Goal: Information Seeking & Learning: Learn about a topic

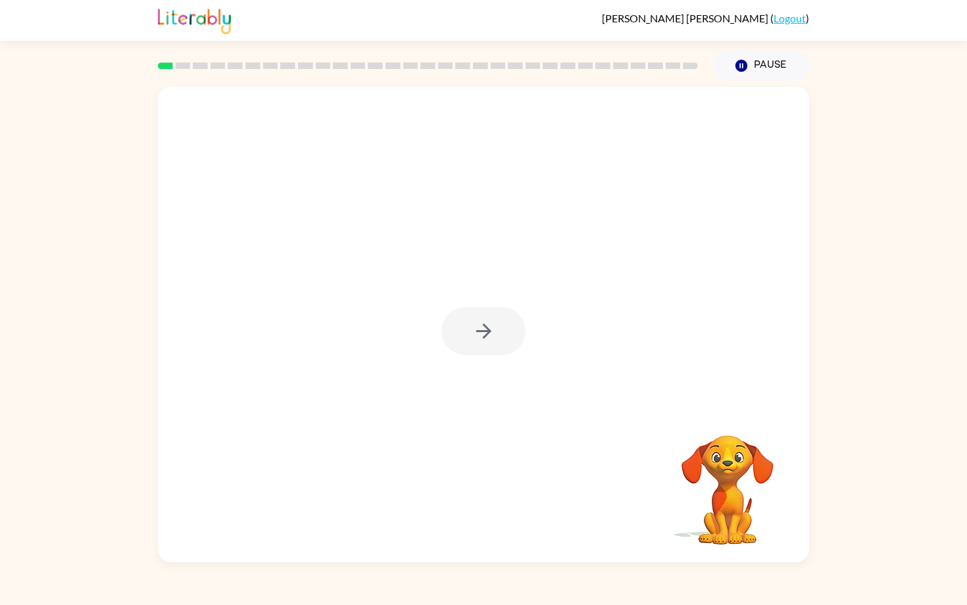
click at [478, 332] on div at bounding box center [484, 331] width 84 height 48
click at [478, 332] on icon "button" at bounding box center [483, 331] width 23 height 23
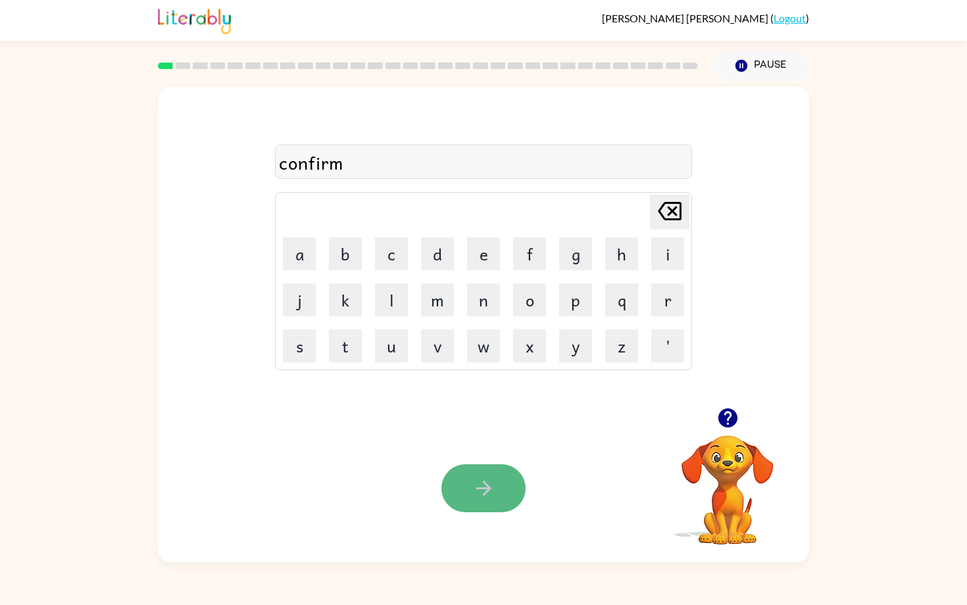
click at [472, 484] on icon "button" at bounding box center [483, 488] width 23 height 23
click at [468, 491] on button "button" at bounding box center [484, 489] width 84 height 48
click at [486, 490] on icon "button" at bounding box center [483, 488] width 23 height 23
click at [481, 494] on icon "button" at bounding box center [483, 488] width 15 height 15
click at [497, 508] on button "button" at bounding box center [484, 489] width 84 height 48
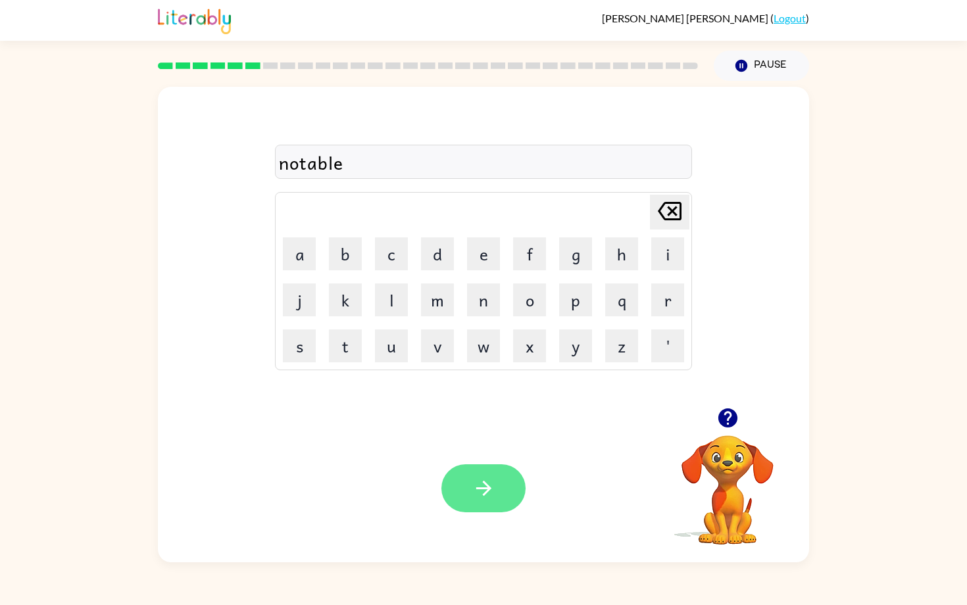
click at [499, 494] on button "button" at bounding box center [484, 489] width 84 height 48
click at [473, 469] on div "Your browser must support playing .mp4 files to use Literably. Please try using…" at bounding box center [483, 489] width 651 height 148
click at [484, 490] on icon "button" at bounding box center [483, 488] width 23 height 23
click at [503, 488] on button "button" at bounding box center [484, 489] width 84 height 48
click at [464, 501] on button "button" at bounding box center [484, 489] width 84 height 48
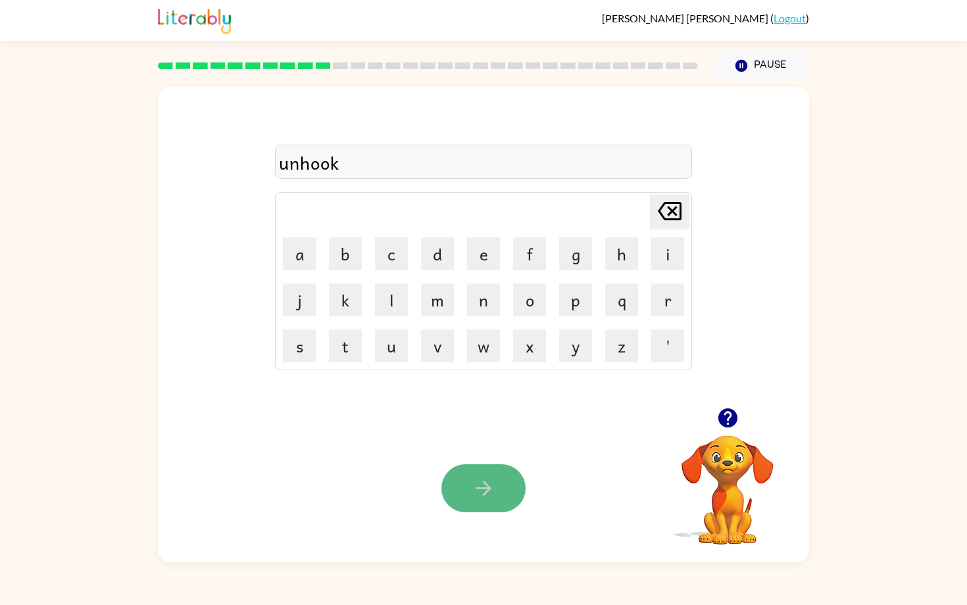
click at [467, 488] on button "button" at bounding box center [484, 489] width 84 height 48
click at [482, 497] on icon "button" at bounding box center [483, 488] width 23 height 23
click at [501, 490] on button "button" at bounding box center [484, 489] width 84 height 48
click at [472, 500] on icon "button" at bounding box center [483, 488] width 23 height 23
click at [479, 491] on icon "button" at bounding box center [483, 488] width 23 height 23
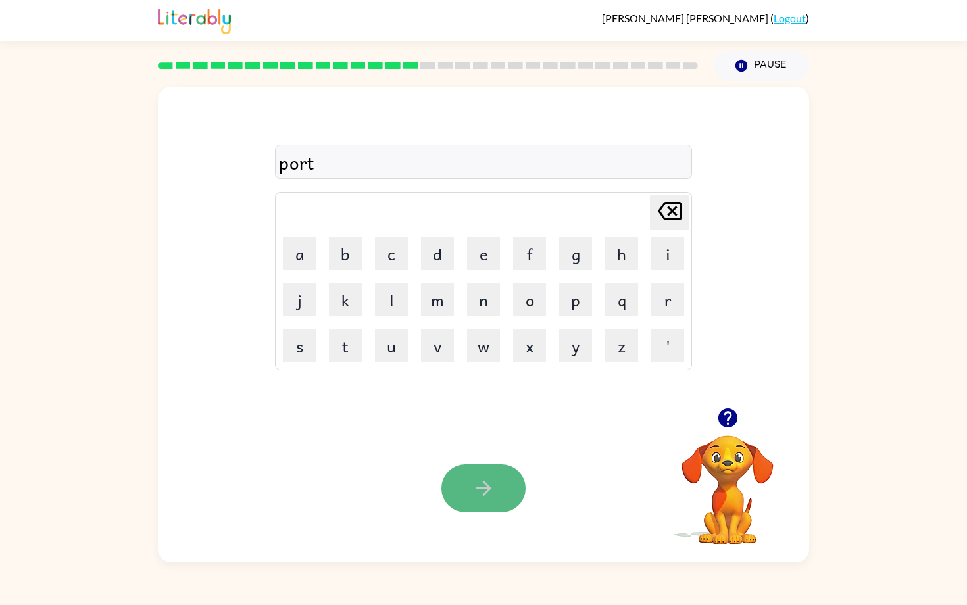
click at [473, 484] on icon "button" at bounding box center [483, 488] width 23 height 23
click at [494, 496] on icon "button" at bounding box center [483, 488] width 23 height 23
click at [496, 488] on icon "button" at bounding box center [483, 488] width 23 height 23
click at [349, 176] on div "luckyeist" at bounding box center [483, 163] width 409 height 28
click at [345, 176] on div "luckyeist" at bounding box center [483, 163] width 409 height 28
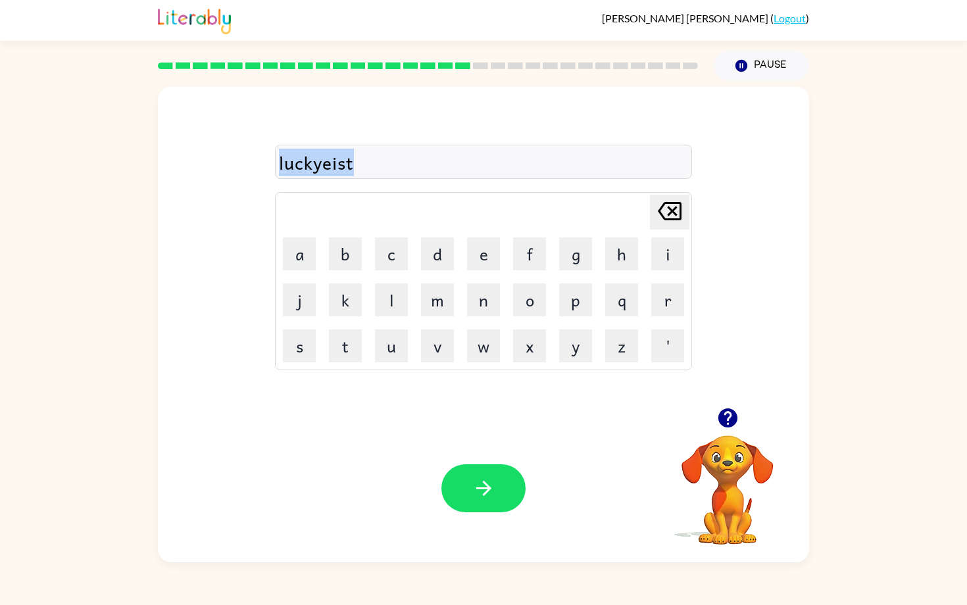
click at [345, 176] on div "luckyeist" at bounding box center [483, 163] width 409 height 28
click at [345, 187] on div "luckyeist [PERSON_NAME] last character input a b c d e f g h i j k l m n o p q …" at bounding box center [483, 247] width 417 height 245
click at [680, 201] on icon "[PERSON_NAME] last character input" at bounding box center [670, 211] width 32 height 32
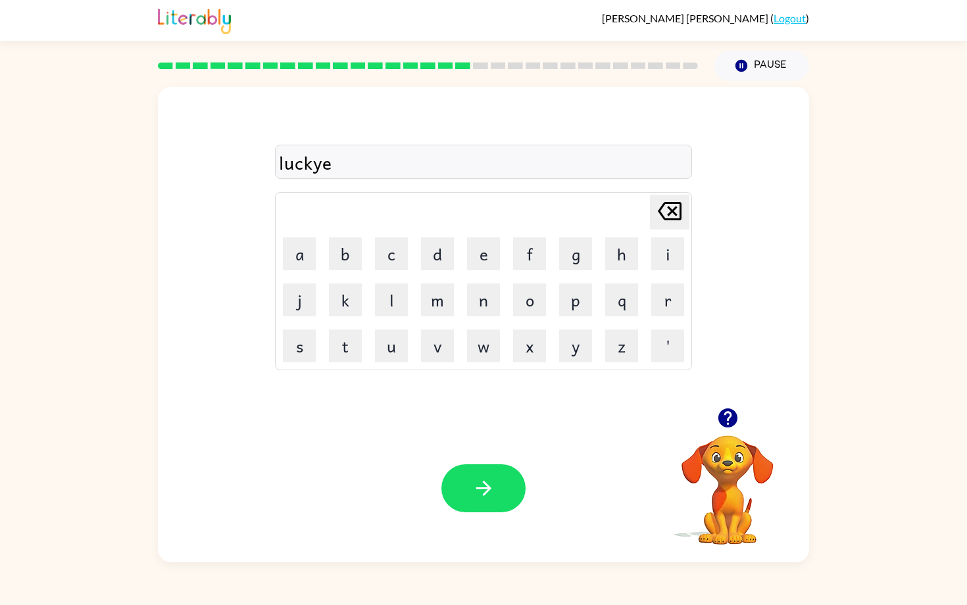
click at [680, 201] on icon "[PERSON_NAME] last character input" at bounding box center [670, 211] width 32 height 32
type button "delete"
click at [484, 496] on icon "button" at bounding box center [483, 488] width 15 height 15
click at [489, 500] on icon "button" at bounding box center [483, 488] width 23 height 23
click at [474, 498] on icon "button" at bounding box center [483, 488] width 23 height 23
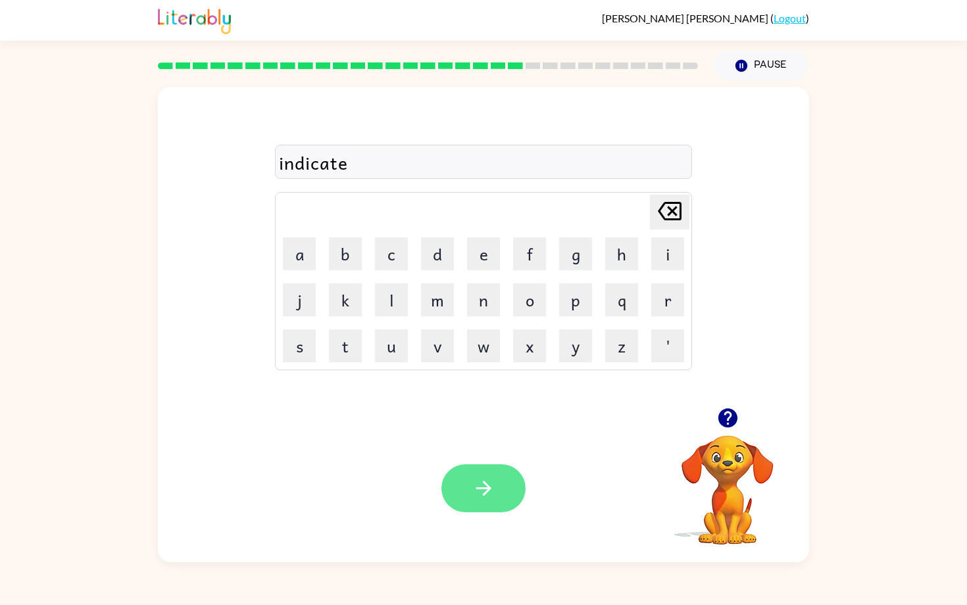
click at [465, 496] on button "button" at bounding box center [484, 489] width 84 height 48
click at [459, 489] on button "button" at bounding box center [484, 489] width 84 height 48
click at [478, 510] on button "button" at bounding box center [484, 489] width 84 height 48
click at [476, 500] on icon "button" at bounding box center [483, 488] width 23 height 23
click at [499, 484] on button "button" at bounding box center [484, 489] width 84 height 48
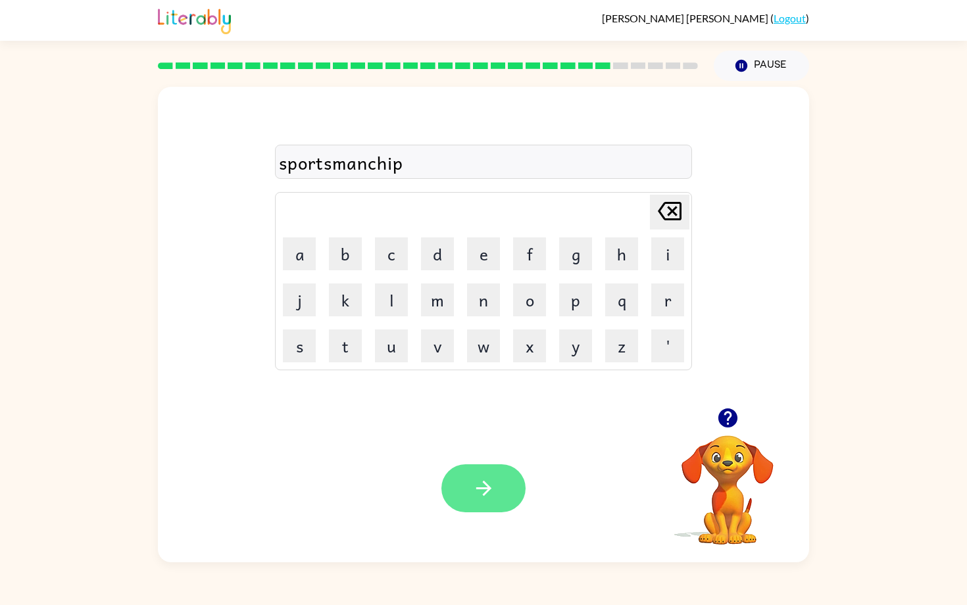
click at [488, 499] on icon "button" at bounding box center [483, 488] width 23 height 23
click at [482, 492] on icon "button" at bounding box center [483, 488] width 23 height 23
click at [505, 496] on button "button" at bounding box center [484, 489] width 84 height 48
click at [483, 488] on icon "button" at bounding box center [483, 488] width 23 height 23
click at [485, 474] on button "button" at bounding box center [484, 489] width 84 height 48
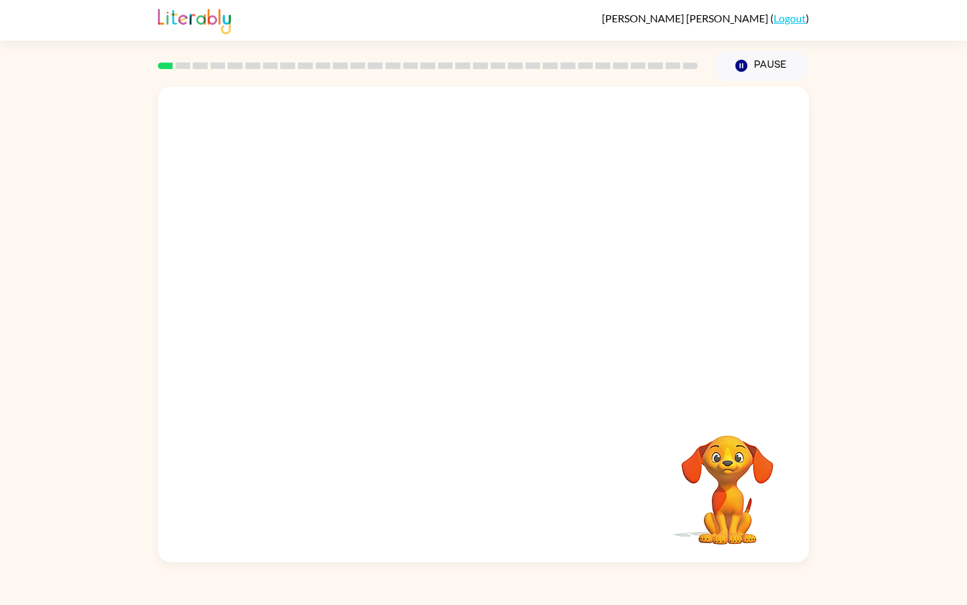
click at [278, 331] on video "Your browser must support playing .mp4 files to use Literably. Please try using…" at bounding box center [483, 247] width 651 height 321
click at [283, 324] on video "Your browser must support playing .mp4 files to use Literably. Please try using…" at bounding box center [483, 247] width 651 height 321
drag, startPoint x: 283, startPoint y: 324, endPoint x: 299, endPoint y: 324, distance: 15.8
click at [290, 324] on video "Your browser must support playing .mp4 files to use Literably. Please try using…" at bounding box center [483, 247] width 651 height 321
click at [303, 324] on video "Your browser must support playing .mp4 files to use Literably. Please try using…" at bounding box center [483, 247] width 651 height 321
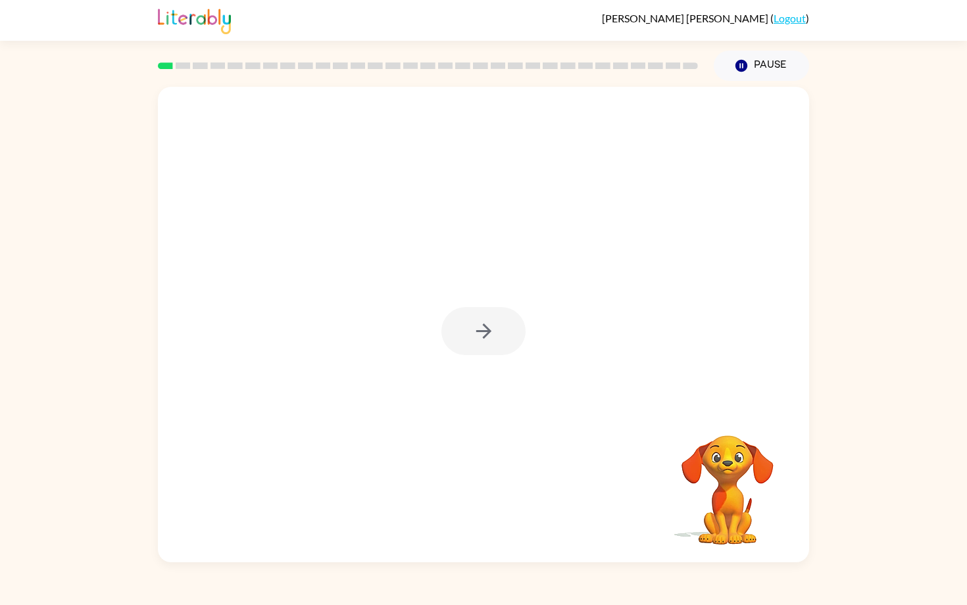
click at [478, 333] on div at bounding box center [484, 331] width 84 height 48
click at [478, 333] on icon "button" at bounding box center [483, 331] width 23 height 23
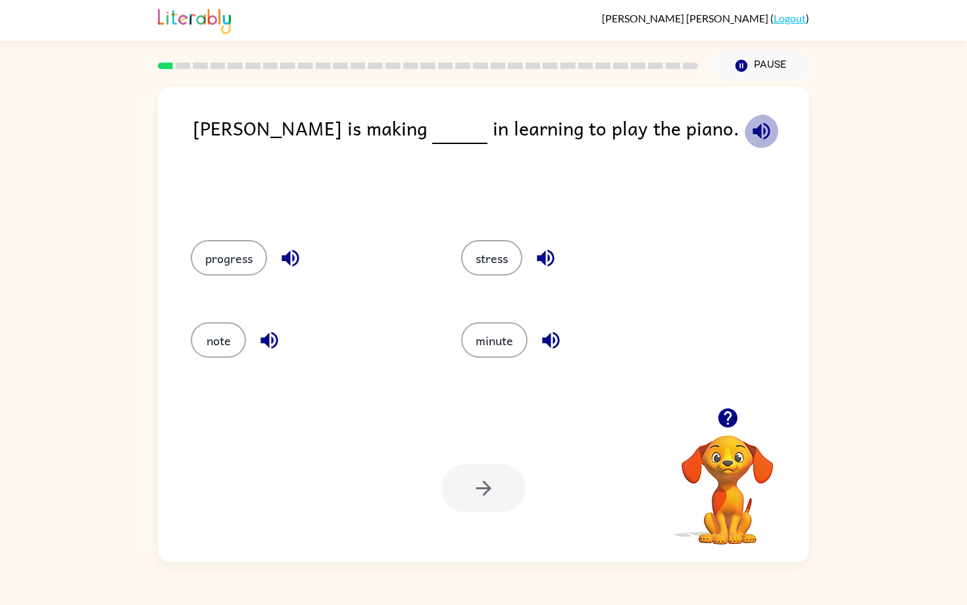
click at [750, 126] on icon "button" at bounding box center [761, 131] width 23 height 23
click at [250, 274] on button "progress" at bounding box center [229, 258] width 76 height 36
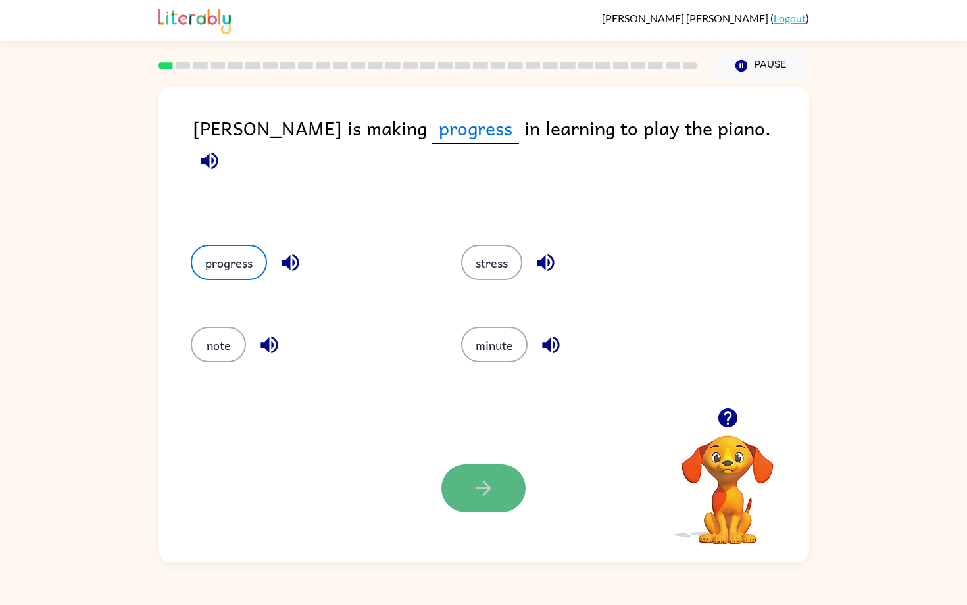
click at [482, 488] on icon "button" at bounding box center [483, 488] width 23 height 23
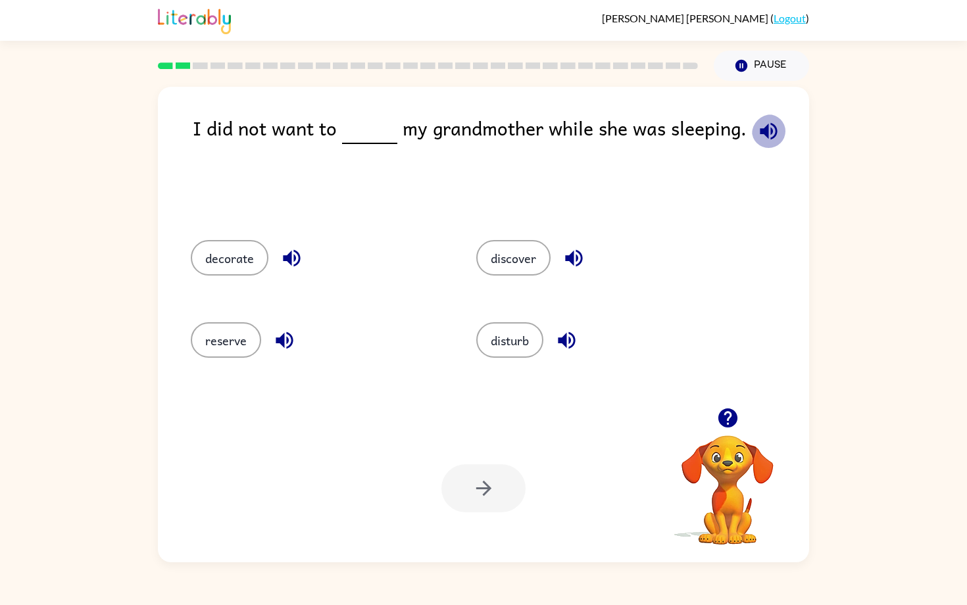
click at [760, 135] on icon "button" at bounding box center [768, 130] width 17 height 17
click at [534, 337] on button "disturb" at bounding box center [509, 340] width 67 height 36
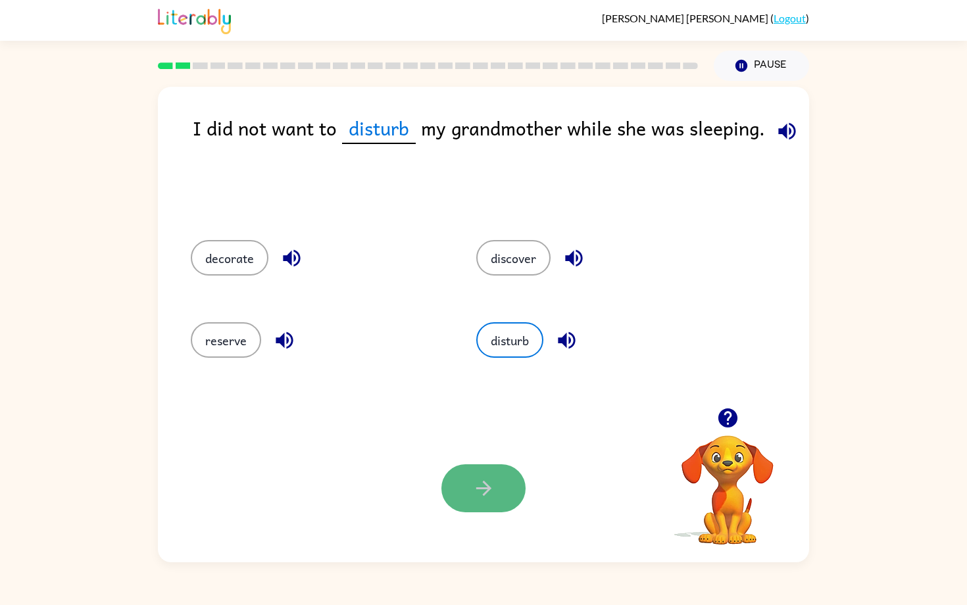
click at [474, 490] on icon "button" at bounding box center [483, 488] width 23 height 23
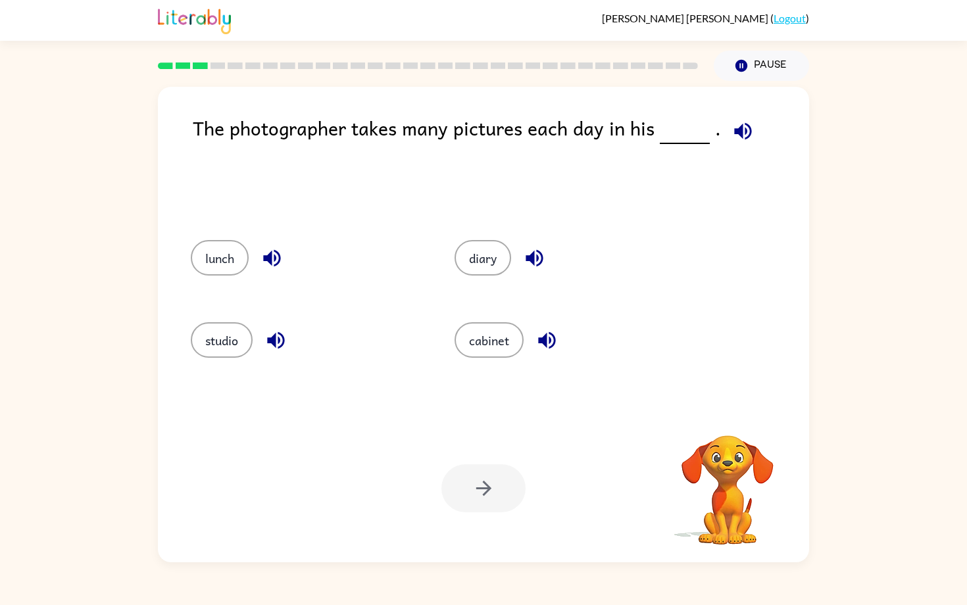
click at [738, 140] on icon "button" at bounding box center [742, 130] width 17 height 17
click at [240, 358] on button "studio" at bounding box center [222, 340] width 62 height 36
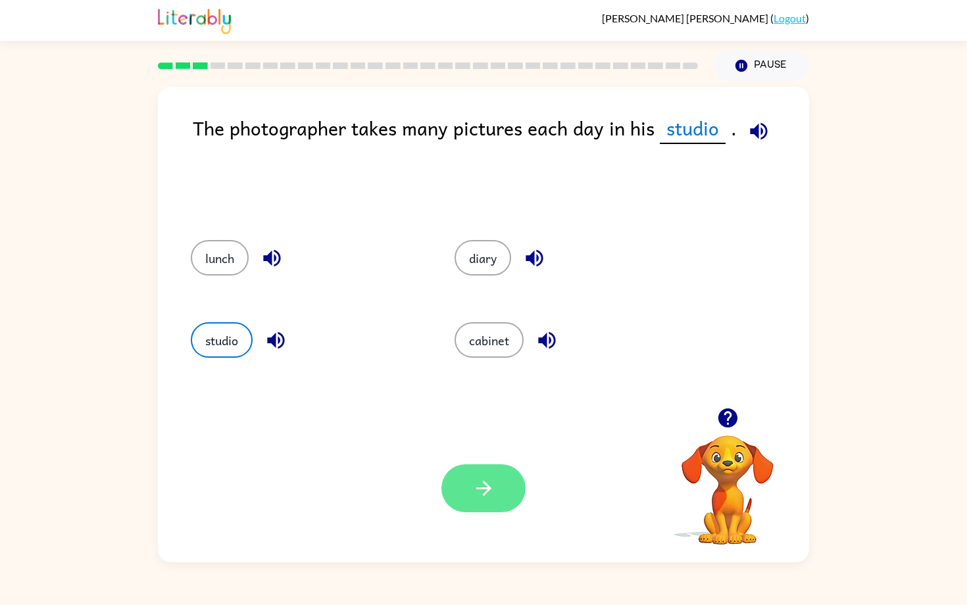
click at [479, 492] on icon "button" at bounding box center [483, 488] width 23 height 23
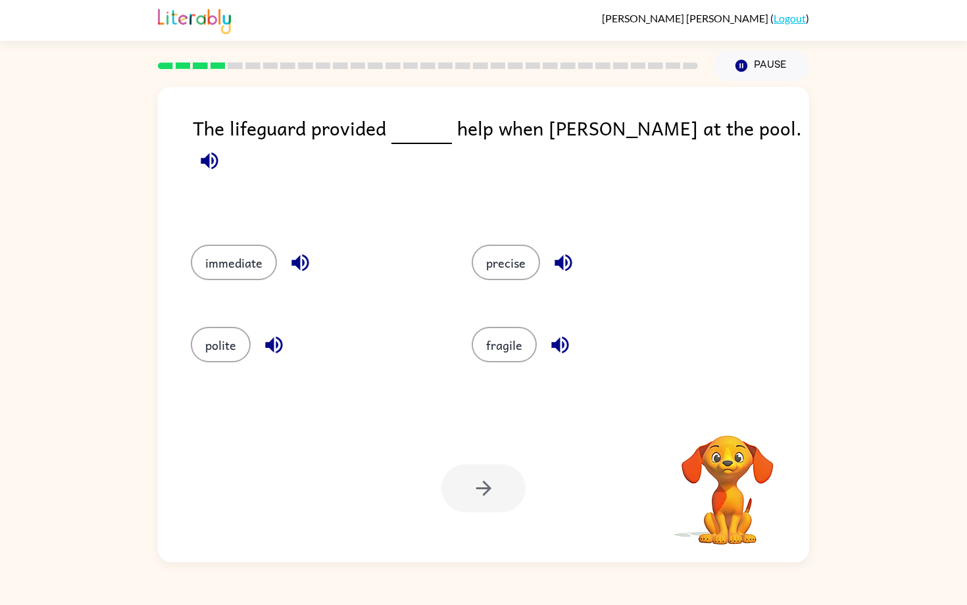
click at [218, 152] on icon "button" at bounding box center [209, 160] width 17 height 17
click at [247, 262] on button "immediate" at bounding box center [234, 263] width 86 height 36
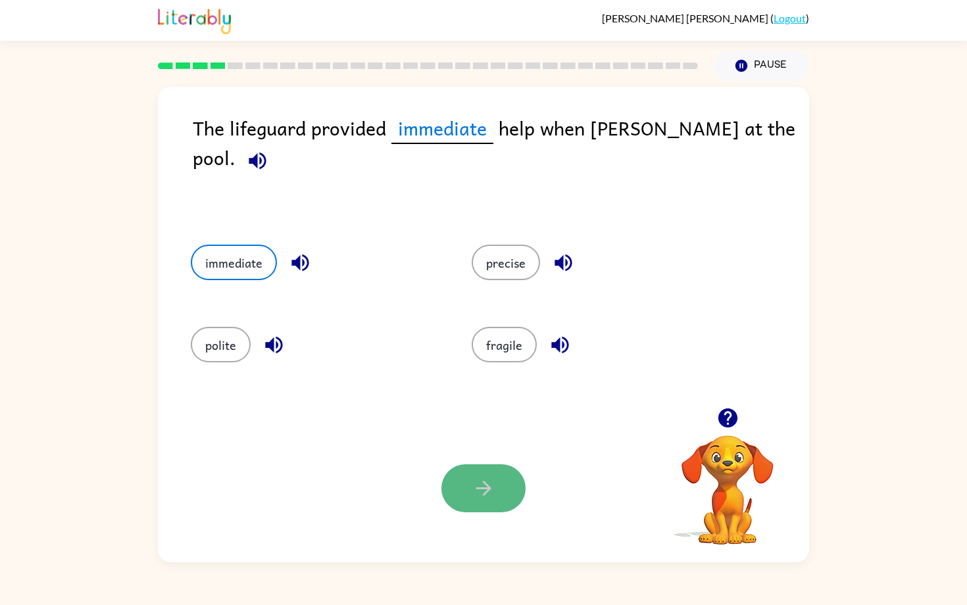
click at [500, 478] on button "button" at bounding box center [484, 489] width 84 height 48
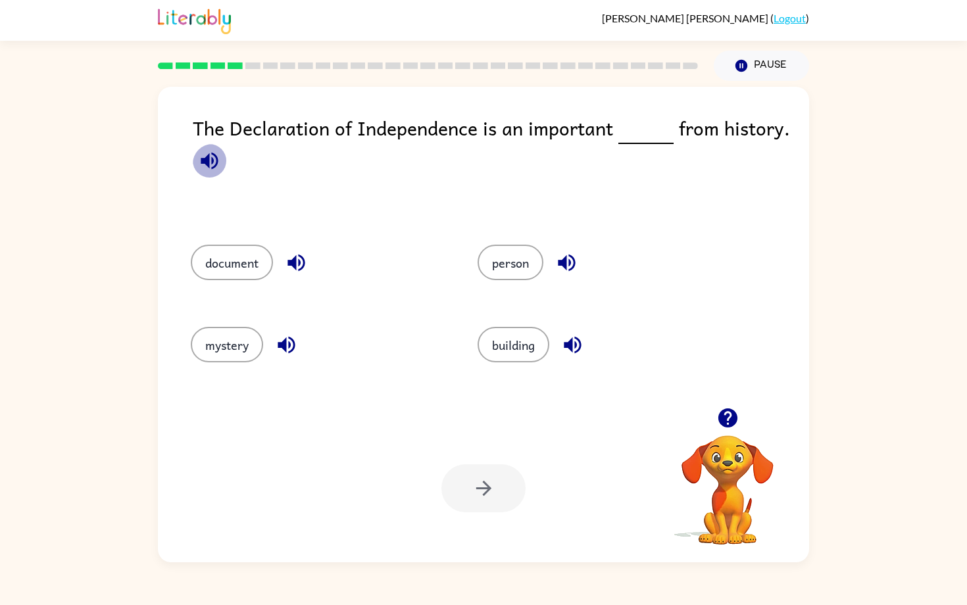
click at [212, 165] on icon "button" at bounding box center [209, 160] width 17 height 17
click at [247, 272] on button "document" at bounding box center [232, 263] width 82 height 36
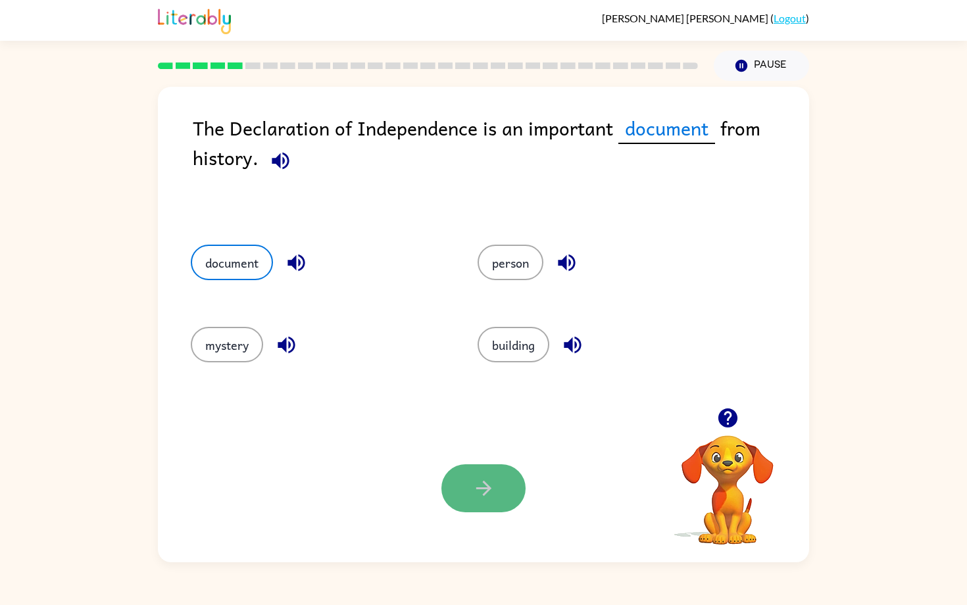
click at [486, 482] on icon "button" at bounding box center [483, 488] width 23 height 23
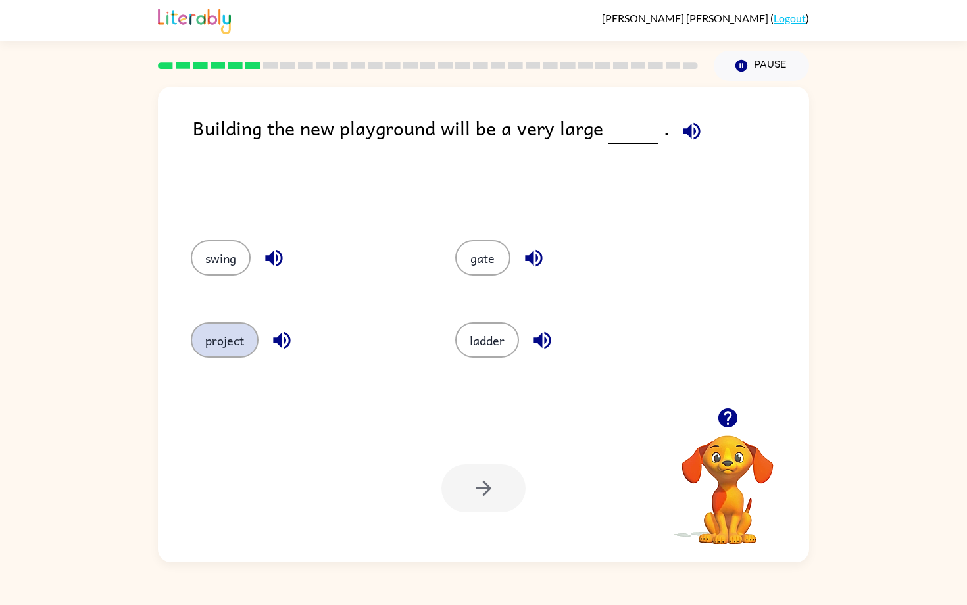
click at [256, 351] on button "project" at bounding box center [225, 340] width 68 height 36
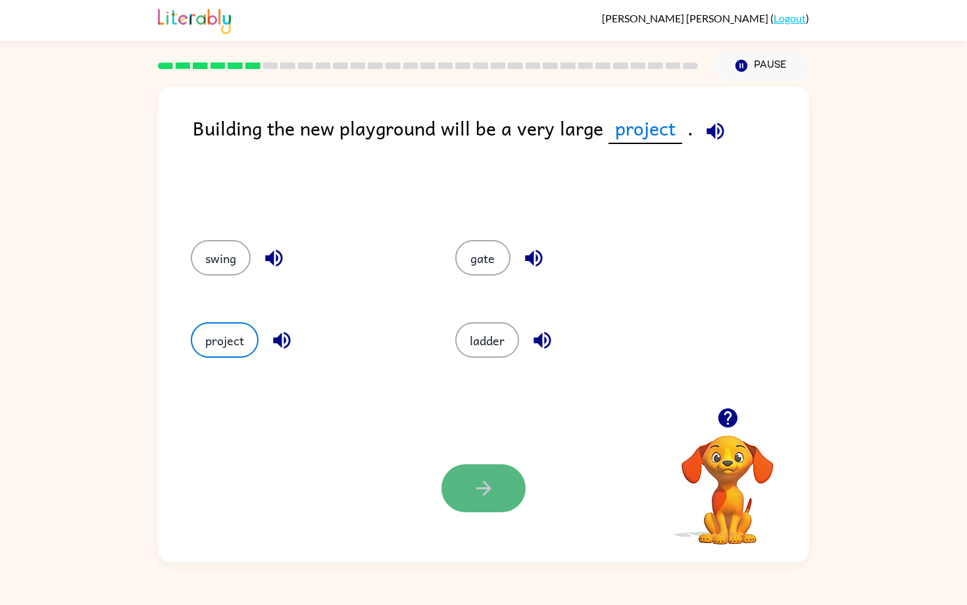
click at [473, 494] on icon "button" at bounding box center [483, 488] width 23 height 23
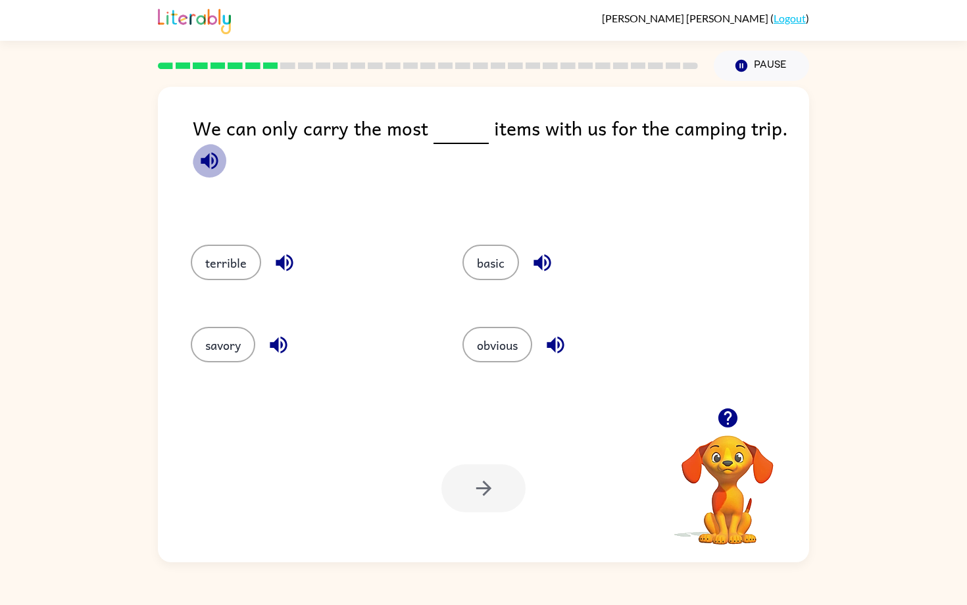
click at [205, 166] on icon "button" at bounding box center [209, 160] width 17 height 17
click at [519, 268] on button "basic" at bounding box center [491, 263] width 57 height 36
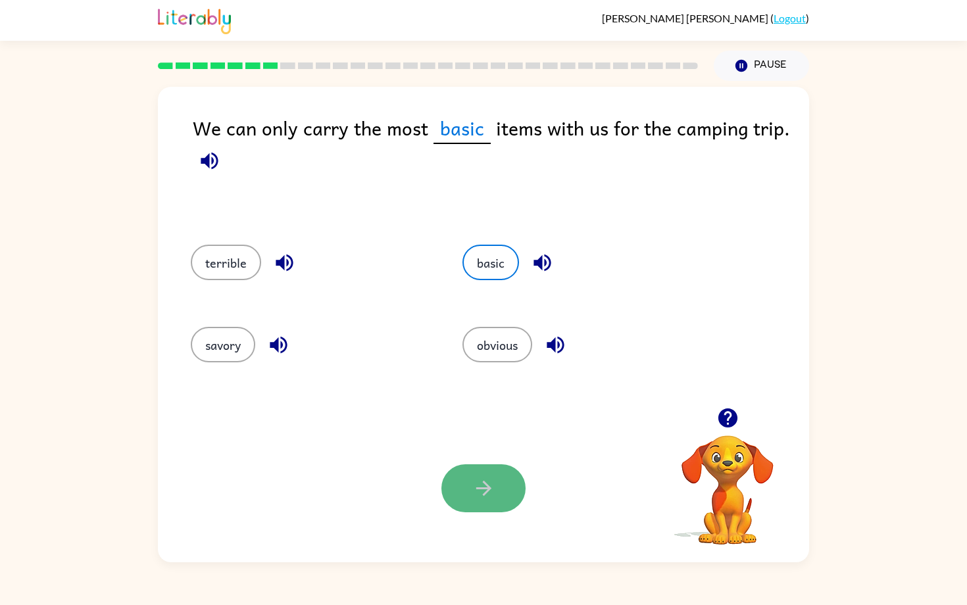
click at [472, 483] on icon "button" at bounding box center [483, 488] width 23 height 23
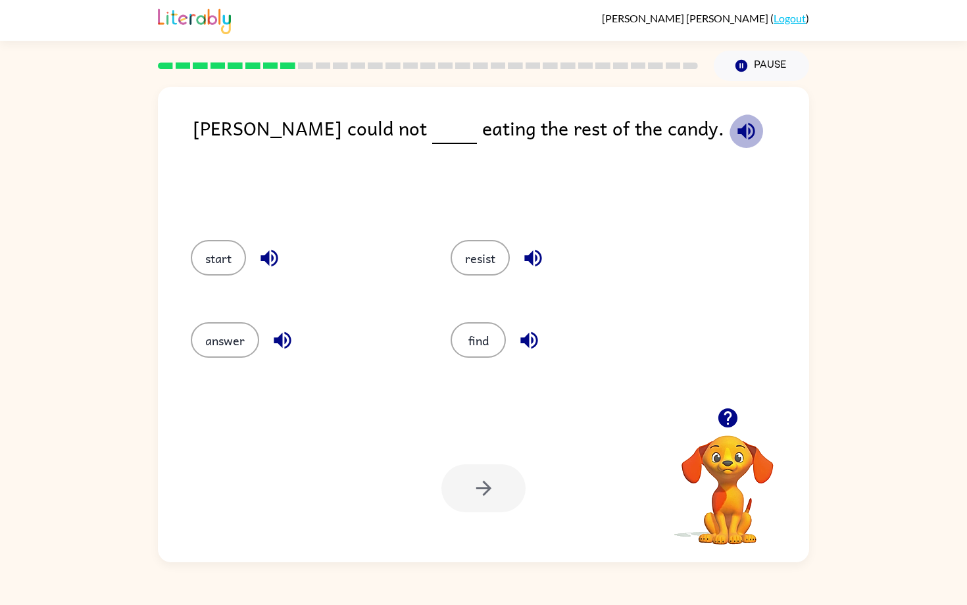
click at [735, 132] on icon "button" at bounding box center [746, 131] width 23 height 23
click at [507, 261] on button "resist" at bounding box center [480, 258] width 59 height 36
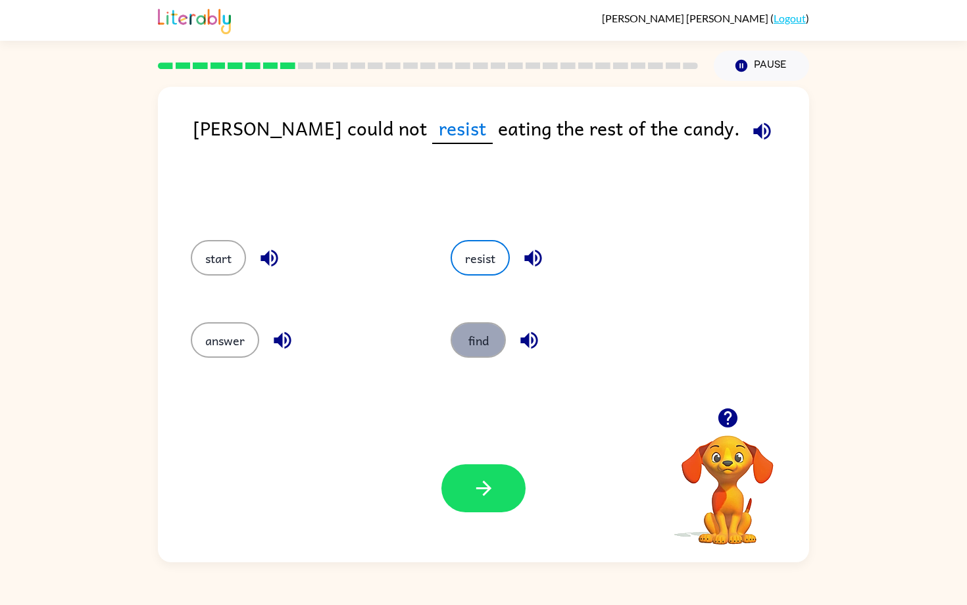
click at [487, 349] on button "find" at bounding box center [478, 340] width 55 height 36
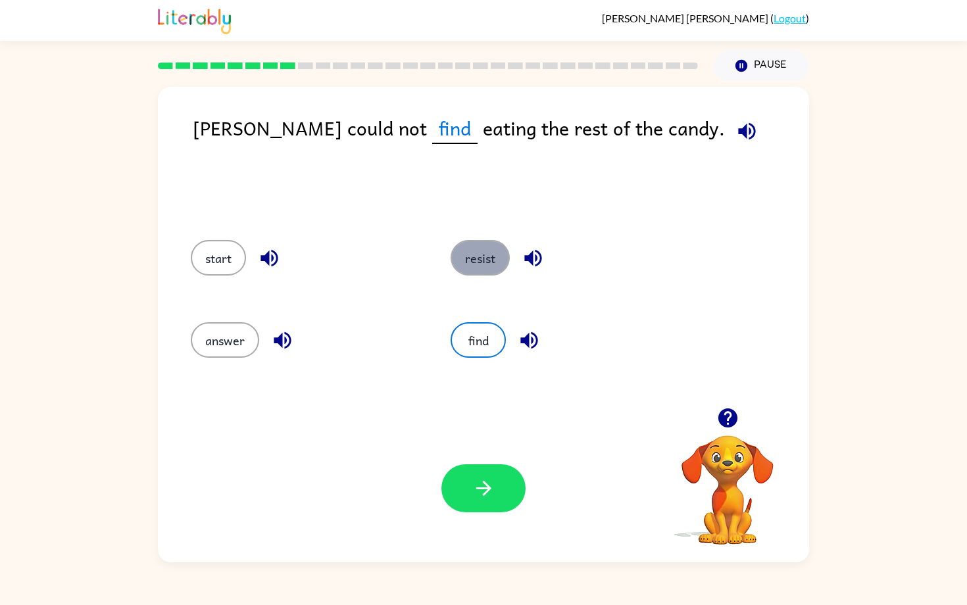
click at [495, 274] on button "resist" at bounding box center [480, 258] width 59 height 36
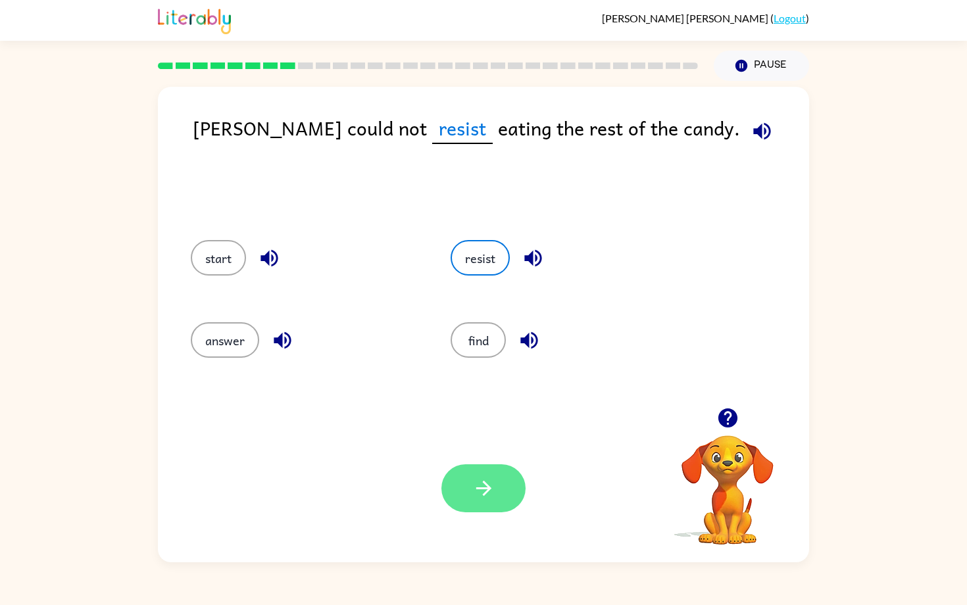
click at [479, 480] on icon "button" at bounding box center [483, 488] width 23 height 23
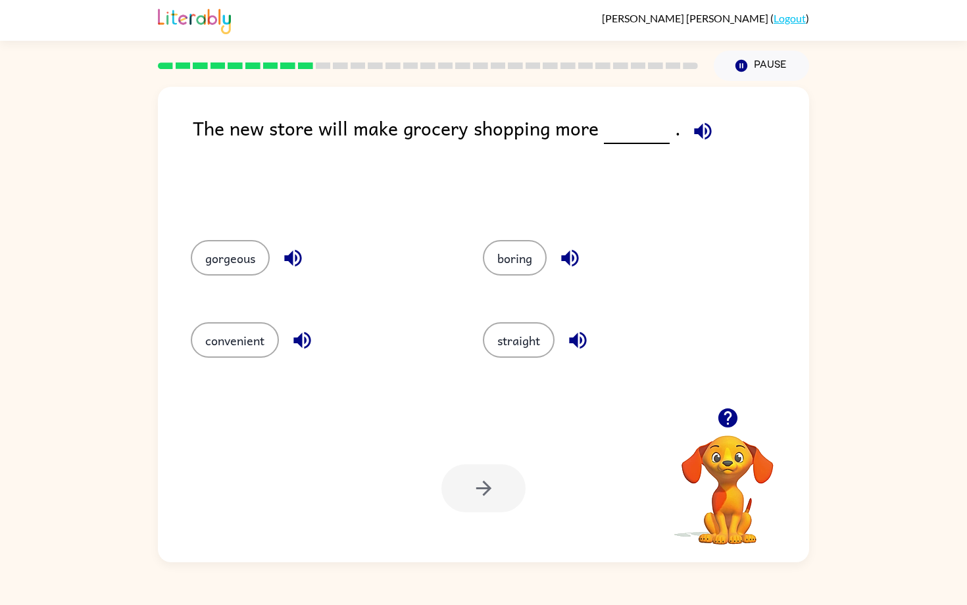
click at [701, 133] on icon "button" at bounding box center [702, 130] width 17 height 17
click at [244, 353] on button "convenient" at bounding box center [235, 340] width 88 height 36
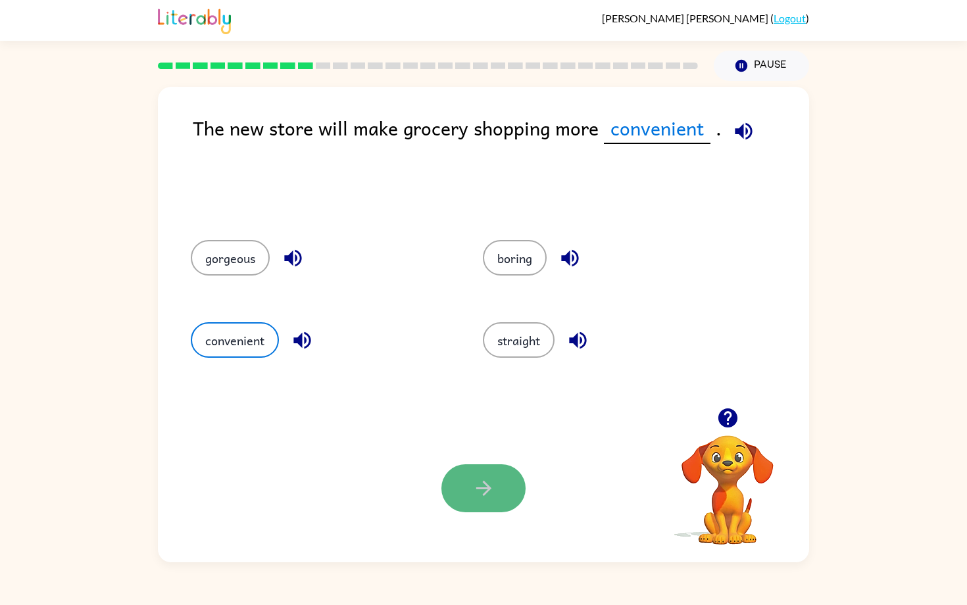
click at [496, 487] on icon "button" at bounding box center [483, 488] width 23 height 23
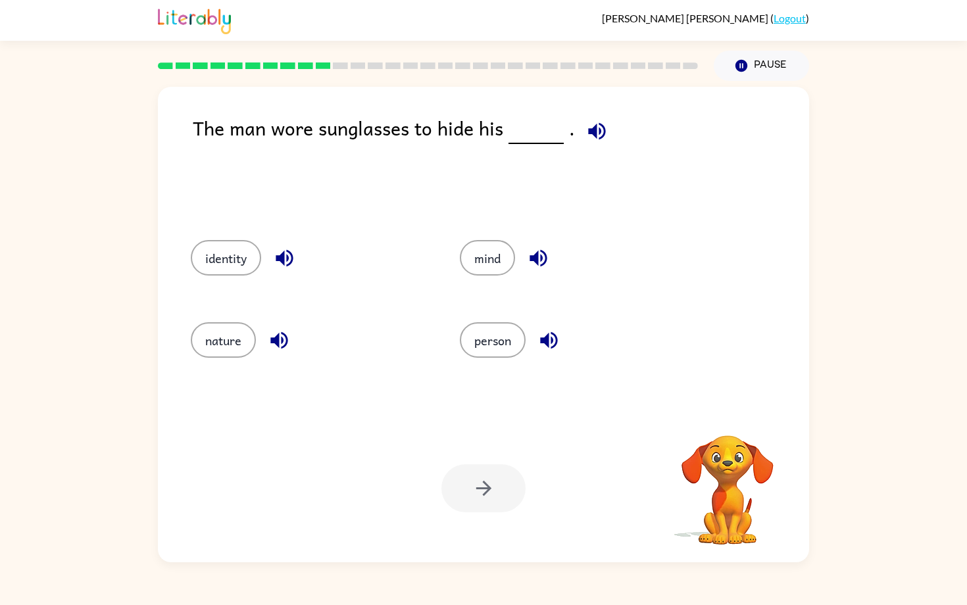
click at [596, 136] on icon "button" at bounding box center [597, 131] width 23 height 23
click at [252, 267] on button "identity" at bounding box center [226, 258] width 70 height 36
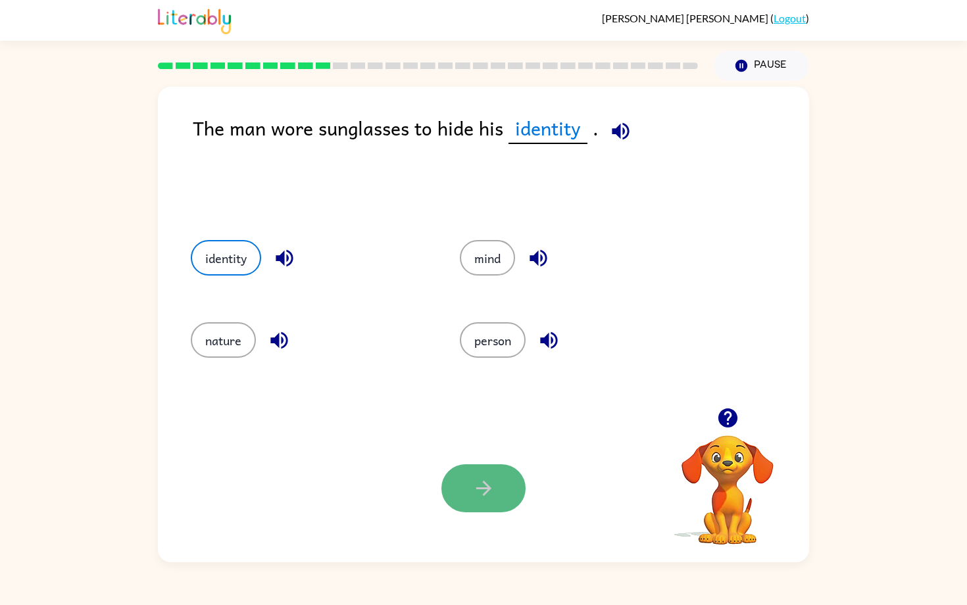
click at [467, 507] on button "button" at bounding box center [484, 489] width 84 height 48
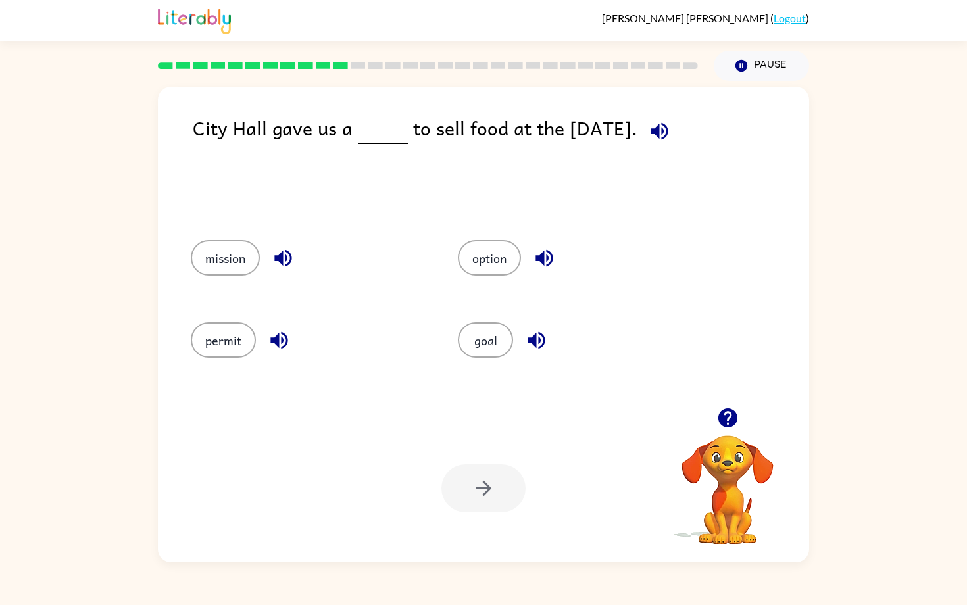
click at [648, 130] on icon "button" at bounding box center [659, 131] width 23 height 23
click at [649, 130] on icon "button" at bounding box center [659, 131] width 23 height 23
click at [243, 335] on button "permit" at bounding box center [223, 340] width 65 height 36
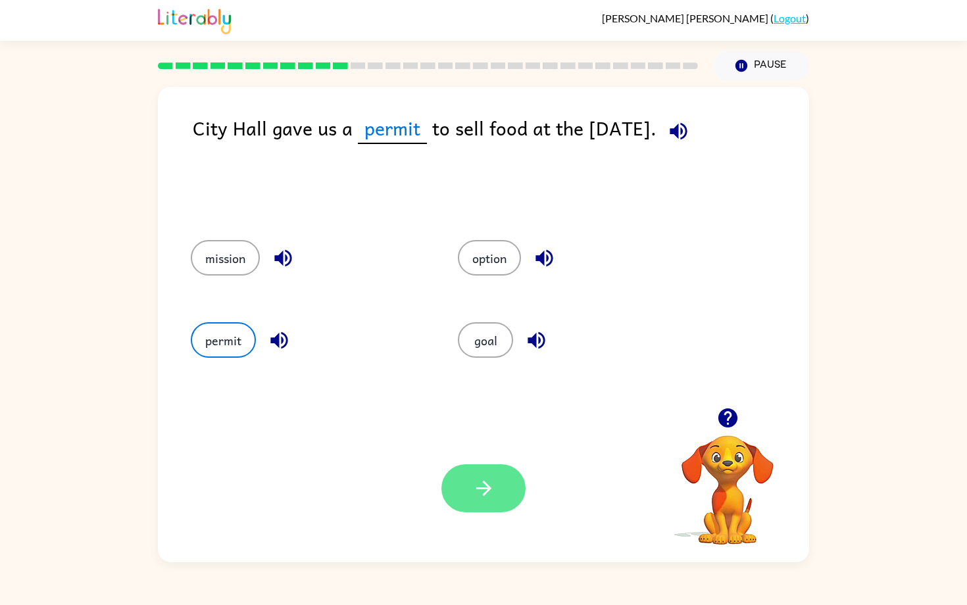
click at [472, 483] on icon "button" at bounding box center [483, 488] width 23 height 23
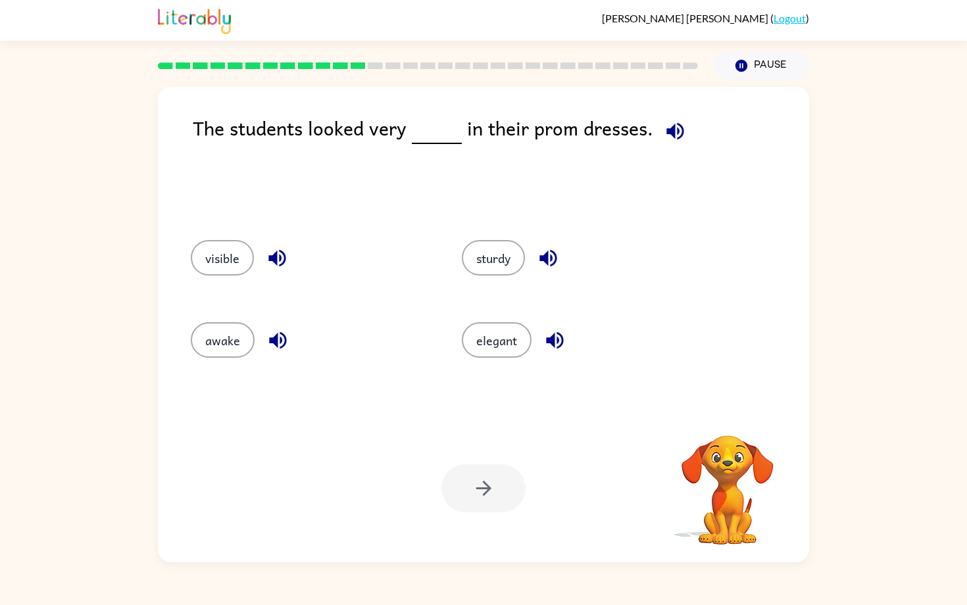
click at [676, 143] on icon "button" at bounding box center [675, 131] width 23 height 23
click at [522, 351] on button "elegant" at bounding box center [497, 340] width 70 height 36
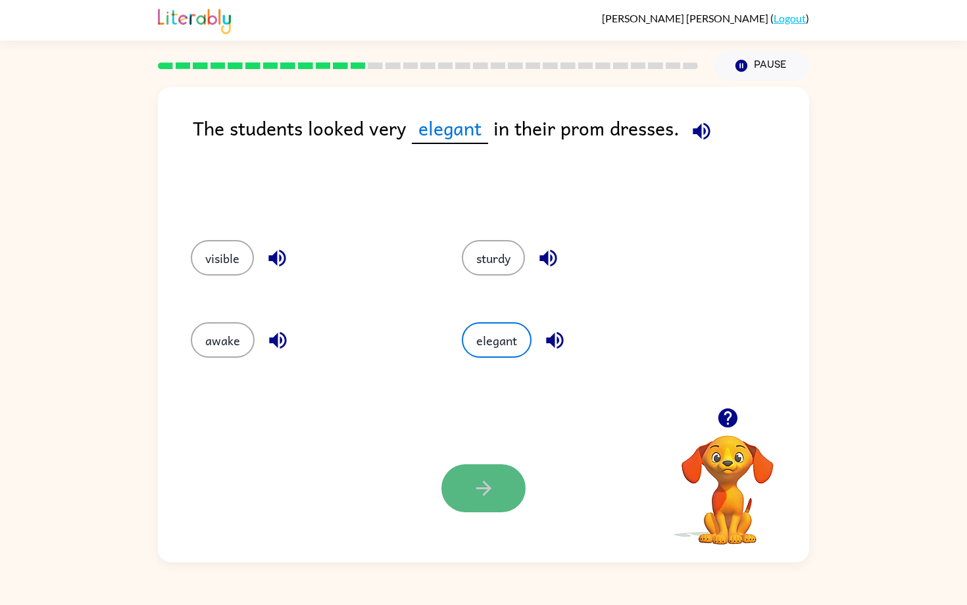
click at [484, 500] on icon "button" at bounding box center [483, 488] width 23 height 23
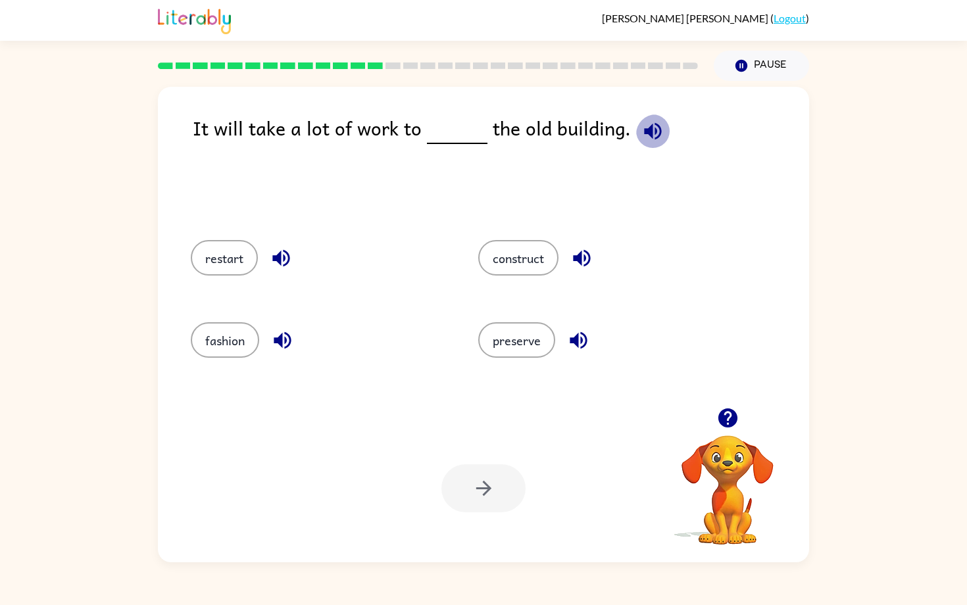
click at [653, 143] on icon "button" at bounding box center [653, 131] width 23 height 23
click at [543, 355] on button "preserve" at bounding box center [516, 340] width 77 height 36
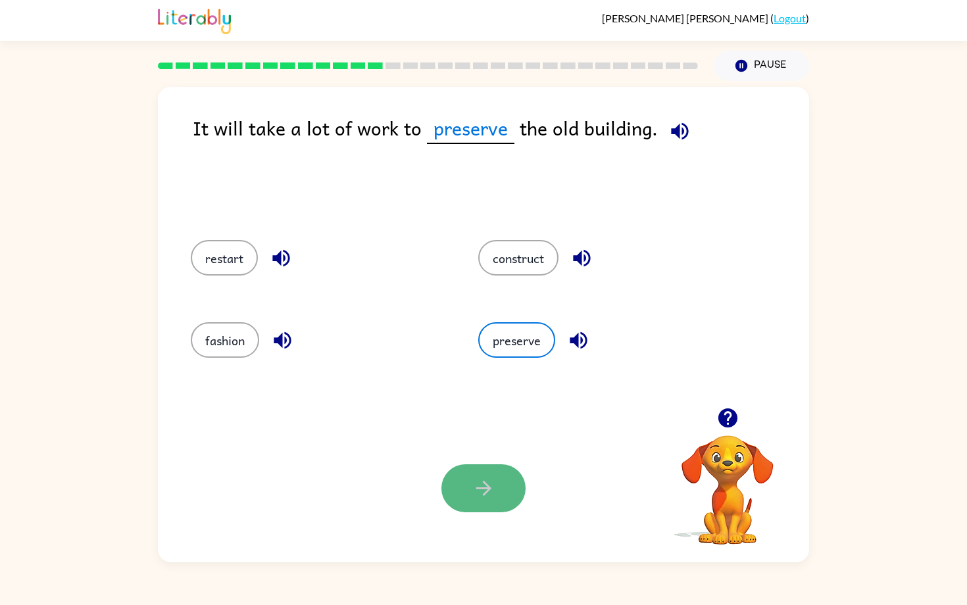
click at [491, 486] on icon "button" at bounding box center [483, 488] width 23 height 23
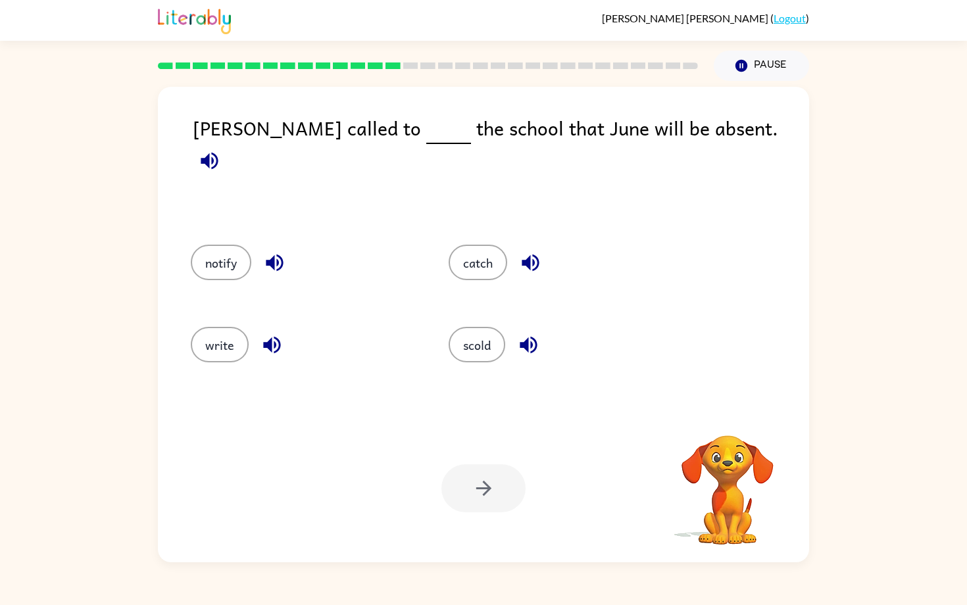
drag, startPoint x: 409, startPoint y: 341, endPoint x: 592, endPoint y: 214, distance: 222.7
click at [590, 214] on div "Mrs. Tang called to the school that June will be absent. notify catch write sco…" at bounding box center [483, 325] width 651 height 476
click at [221, 149] on icon "button" at bounding box center [209, 160] width 23 height 23
click at [230, 275] on button "notify" at bounding box center [221, 263] width 61 height 36
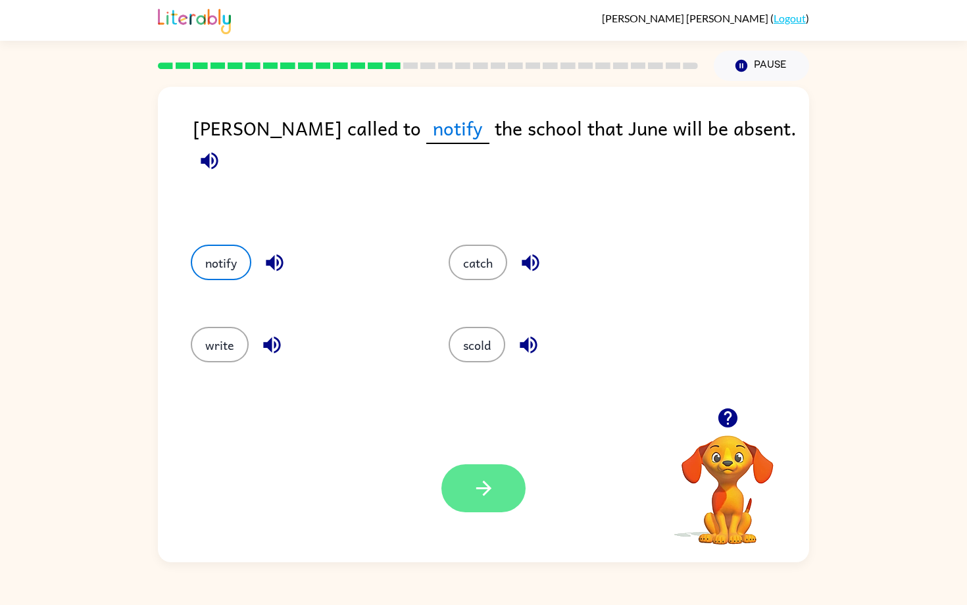
click at [499, 494] on button "button" at bounding box center [484, 489] width 84 height 48
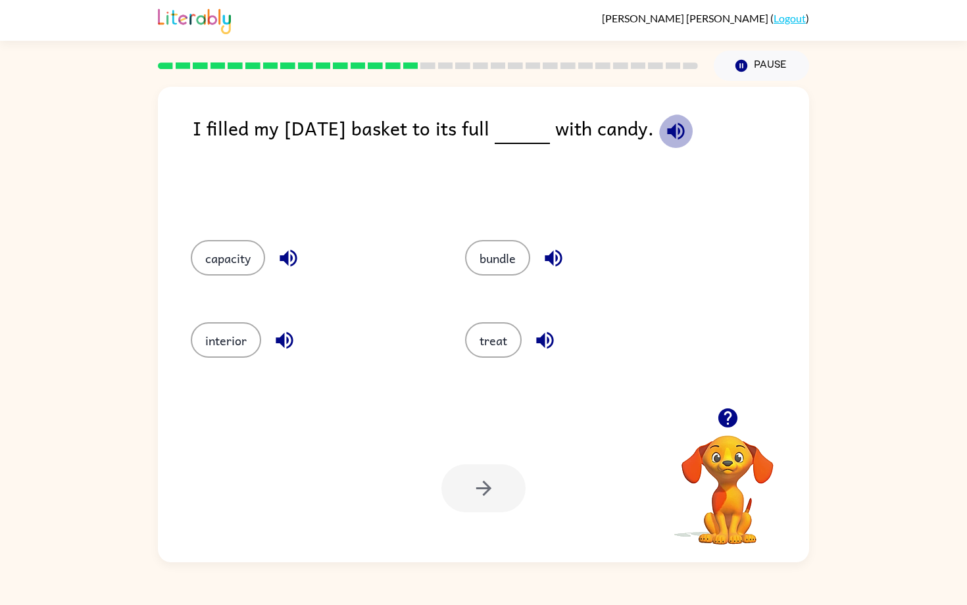
click at [688, 140] on icon "button" at bounding box center [676, 131] width 23 height 23
click at [259, 272] on button "capacity" at bounding box center [228, 258] width 74 height 36
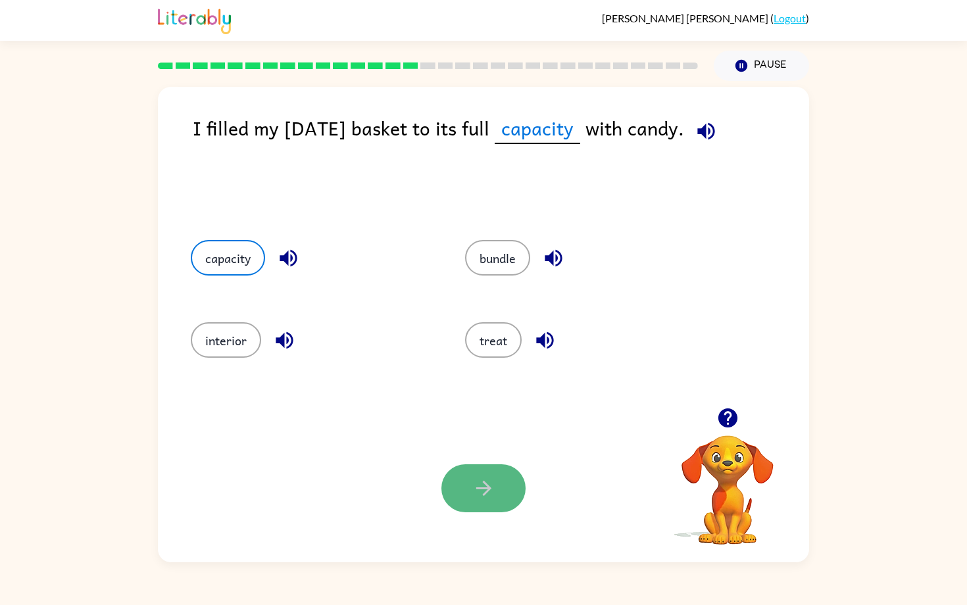
click at [475, 485] on icon "button" at bounding box center [483, 488] width 23 height 23
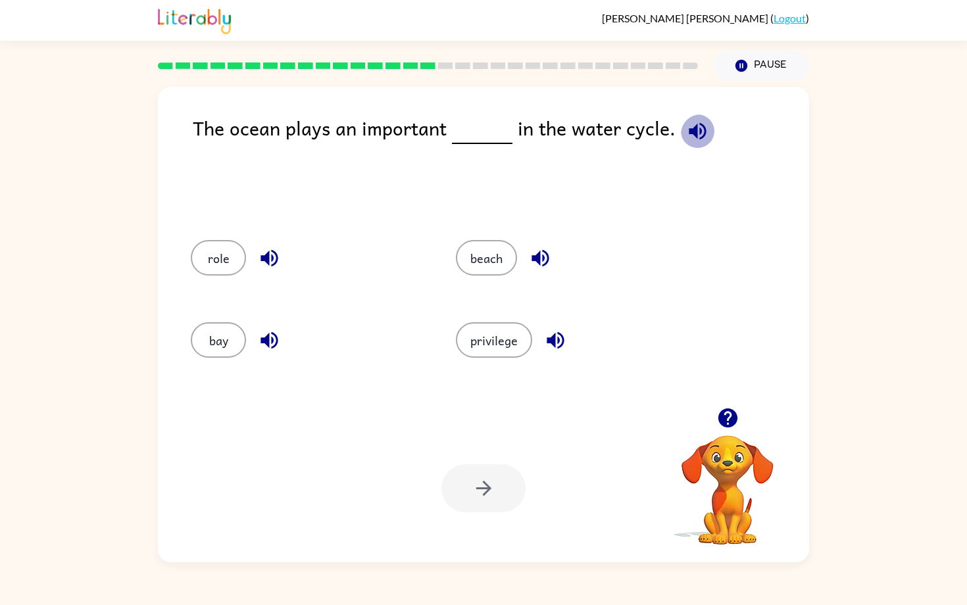
click at [699, 124] on icon "button" at bounding box center [697, 131] width 23 height 23
click at [232, 276] on div "role" at bounding box center [308, 258] width 235 height 36
click at [225, 243] on div "role" at bounding box center [308, 258] width 235 height 36
click at [229, 261] on button "role" at bounding box center [218, 258] width 55 height 36
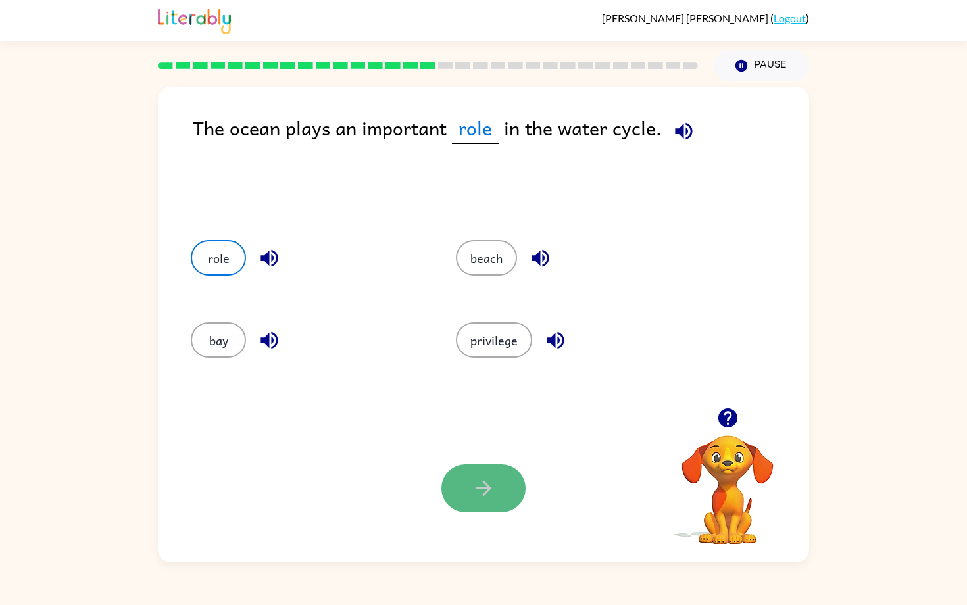
click at [478, 489] on icon "button" at bounding box center [483, 488] width 23 height 23
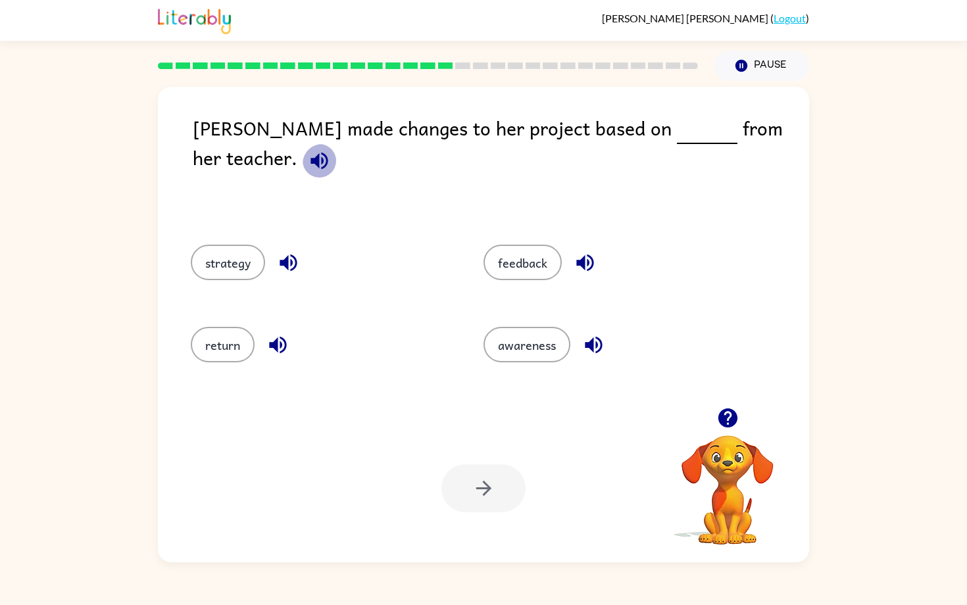
click at [308, 172] on icon "button" at bounding box center [319, 160] width 23 height 23
click at [536, 266] on button "feedback" at bounding box center [523, 263] width 78 height 36
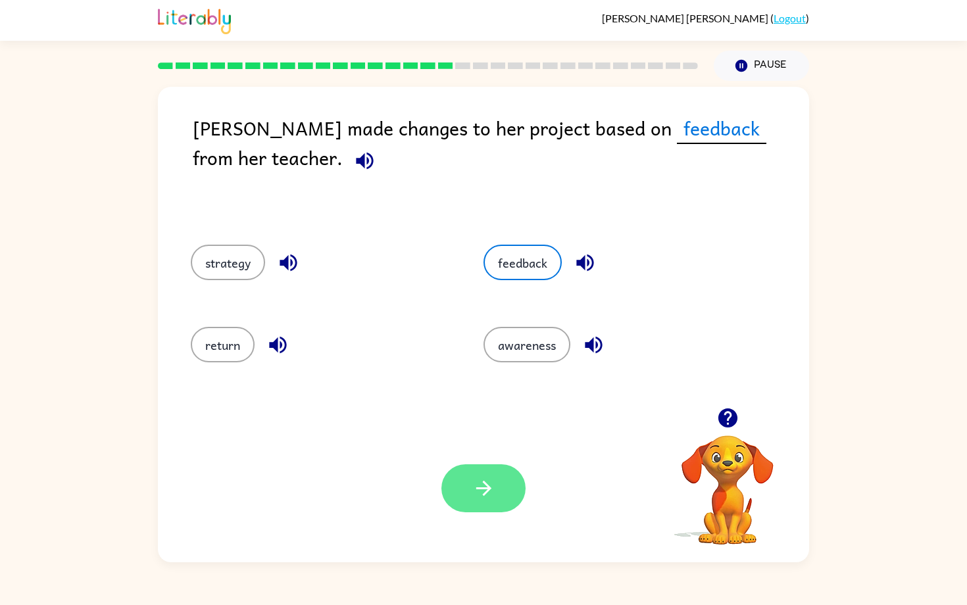
click at [480, 500] on icon "button" at bounding box center [483, 488] width 23 height 23
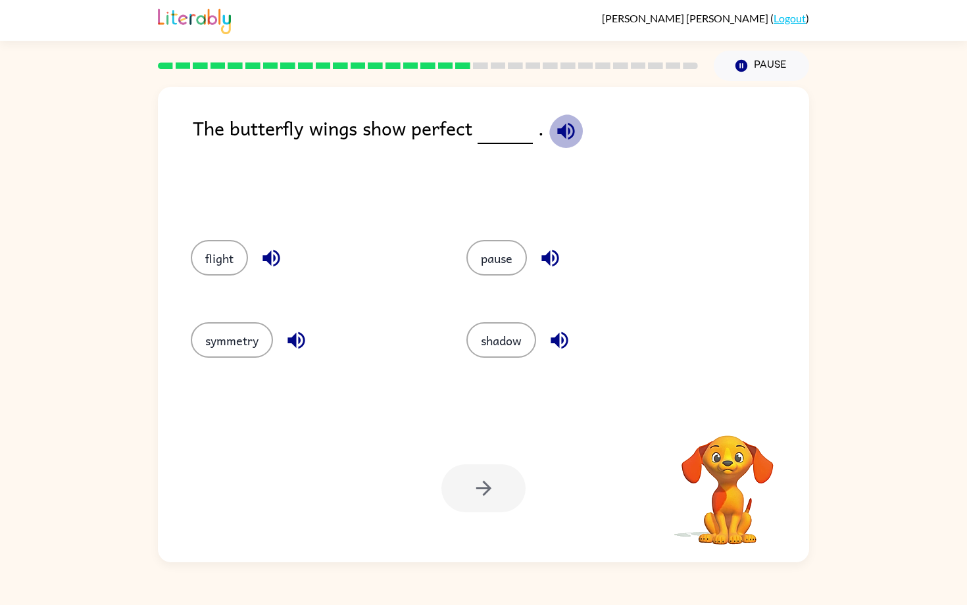
click at [564, 140] on icon "button" at bounding box center [565, 130] width 17 height 17
click at [273, 334] on button "symmetry" at bounding box center [232, 340] width 82 height 36
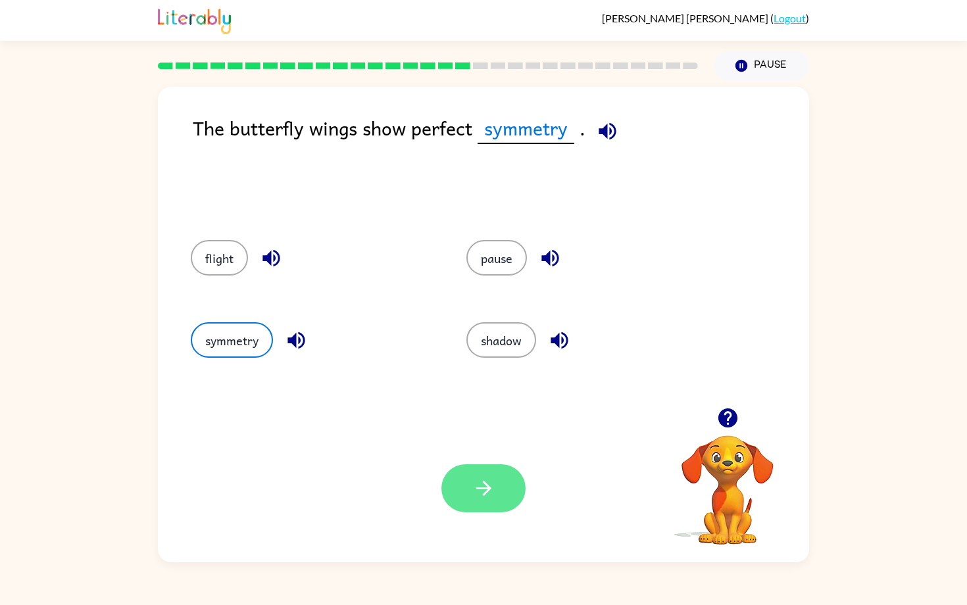
click at [500, 488] on button "button" at bounding box center [484, 489] width 84 height 48
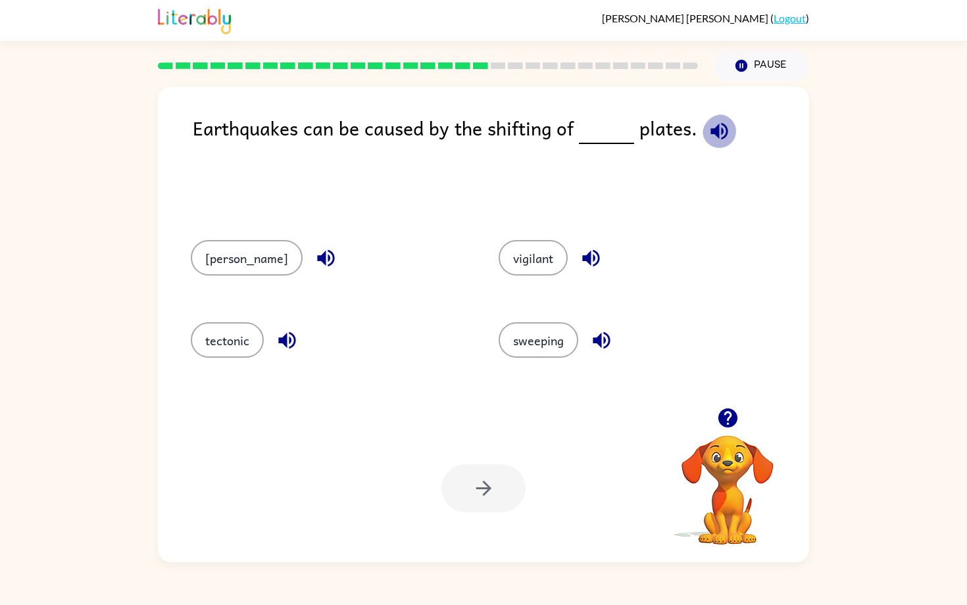
click at [712, 140] on icon "button" at bounding box center [719, 130] width 17 height 17
click at [247, 349] on button "tectonic" at bounding box center [227, 340] width 73 height 36
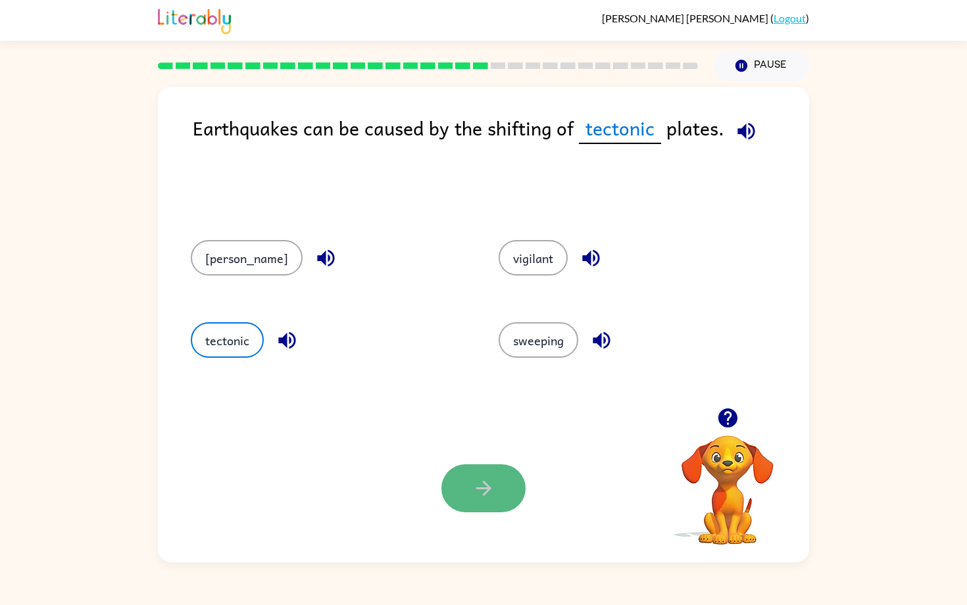
click at [492, 500] on icon "button" at bounding box center [483, 488] width 23 height 23
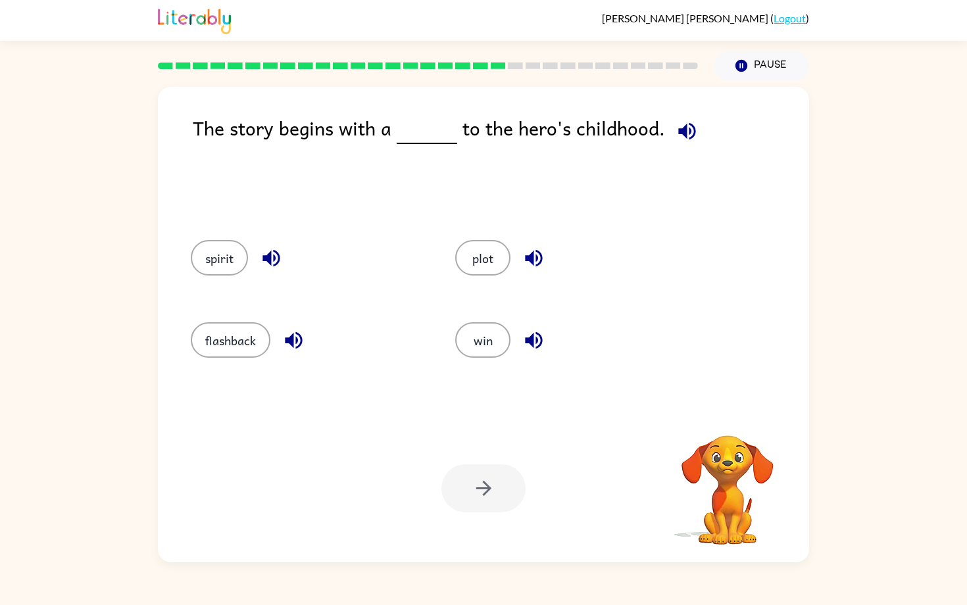
click at [685, 134] on icon "button" at bounding box center [687, 131] width 23 height 23
click at [236, 341] on button "flashback" at bounding box center [231, 340] width 80 height 36
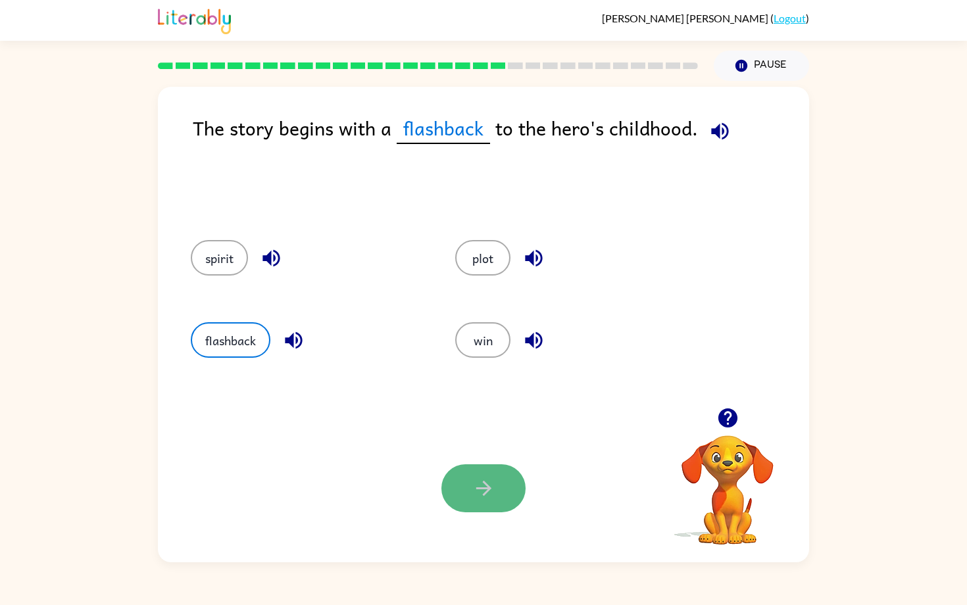
click at [454, 482] on button "button" at bounding box center [484, 489] width 84 height 48
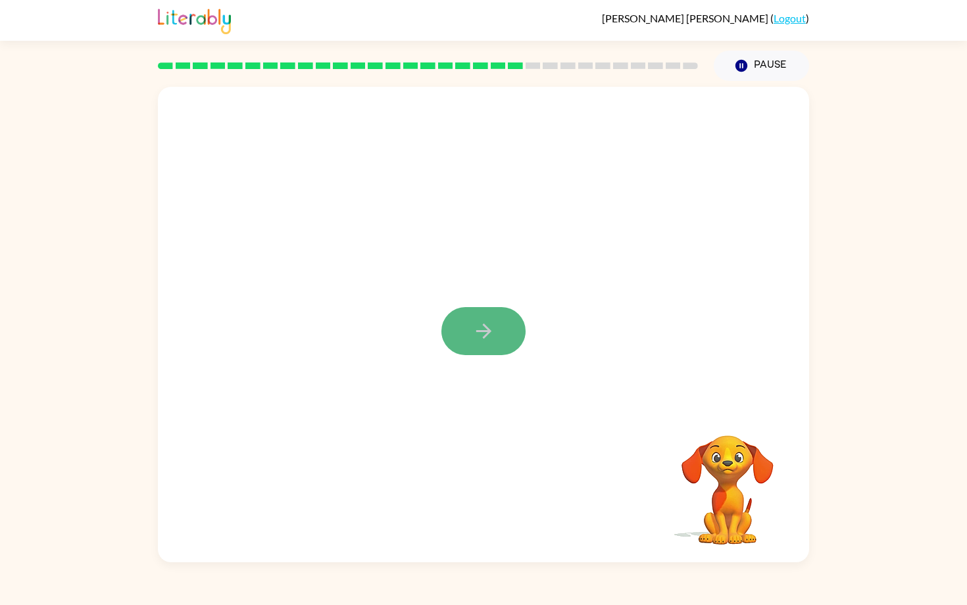
click at [480, 334] on icon "button" at bounding box center [483, 331] width 23 height 23
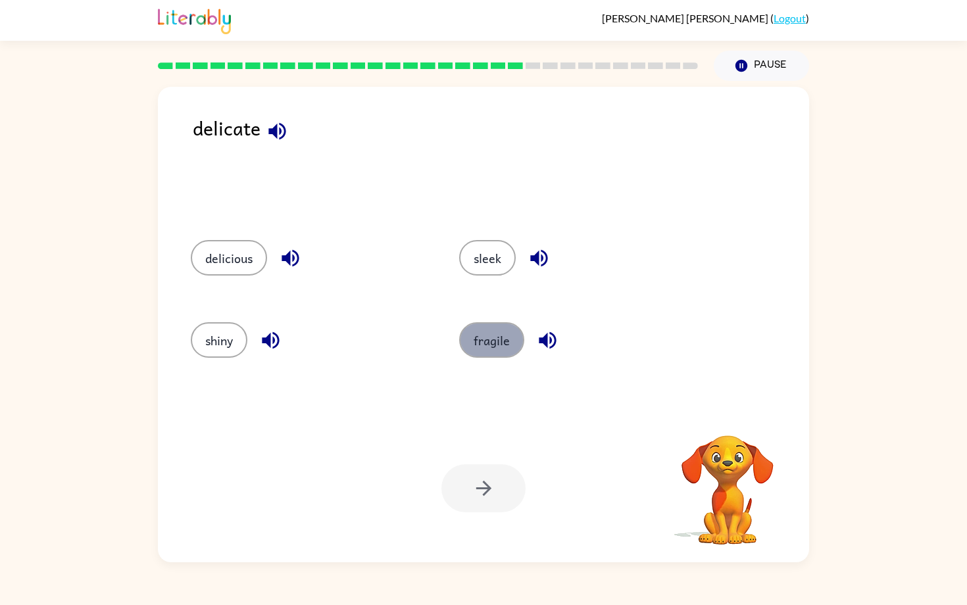
click at [511, 349] on button "fragile" at bounding box center [491, 340] width 65 height 36
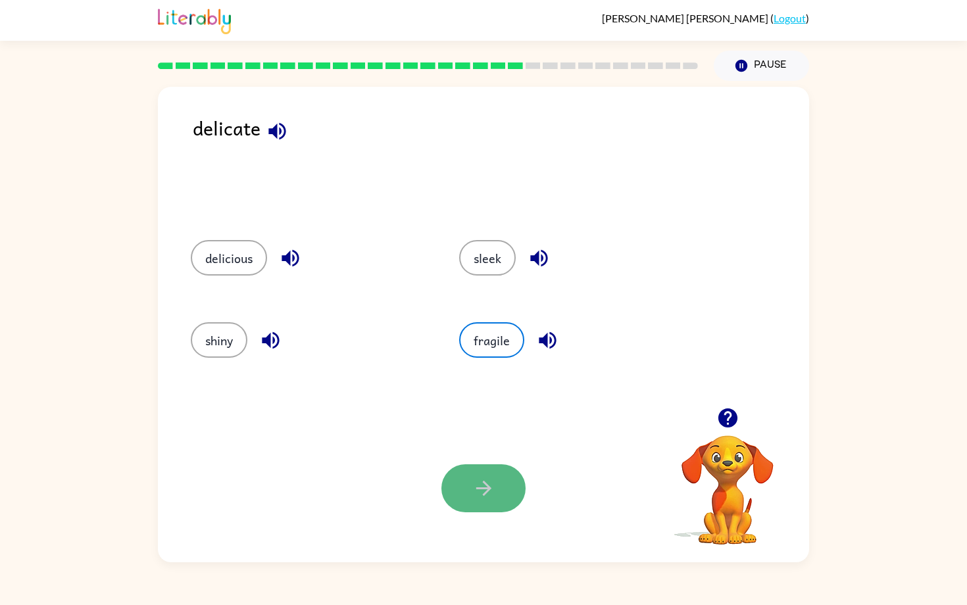
click at [483, 500] on icon "button" at bounding box center [483, 488] width 23 height 23
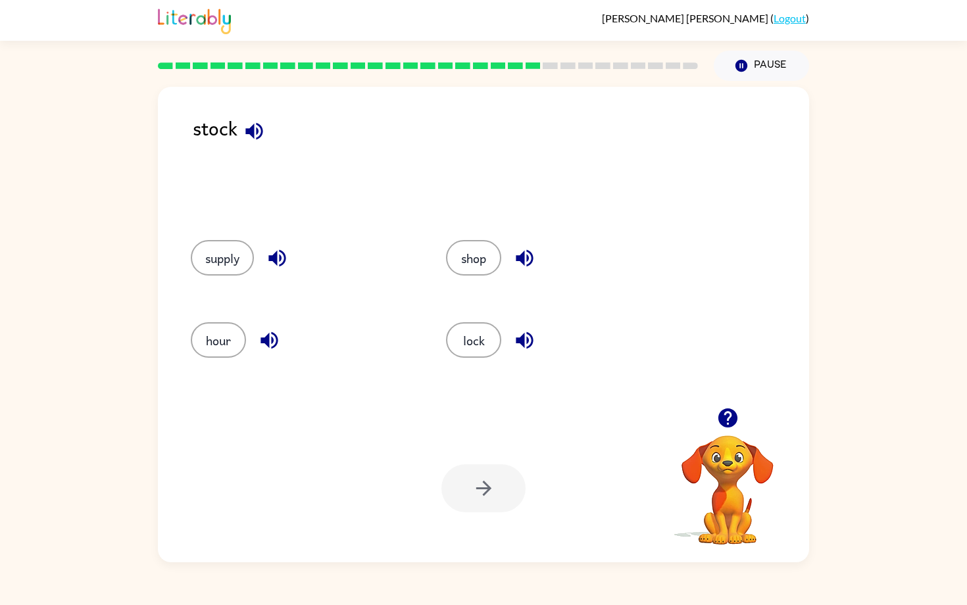
click at [231, 285] on div "supply" at bounding box center [293, 256] width 255 height 82
click at [230, 255] on button "supply" at bounding box center [222, 258] width 63 height 36
click at [478, 486] on icon "button" at bounding box center [483, 488] width 23 height 23
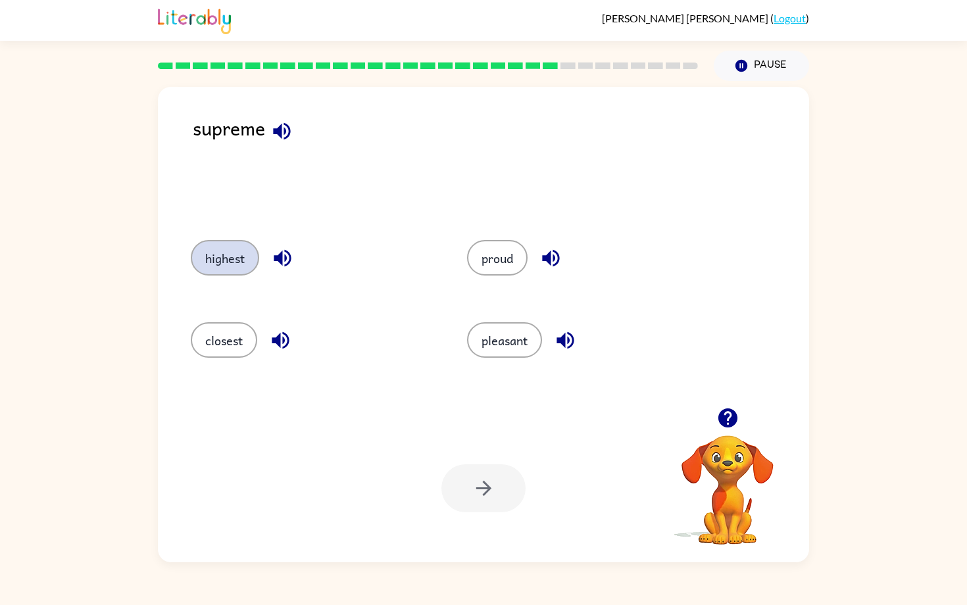
click at [245, 251] on button "highest" at bounding box center [225, 258] width 68 height 36
click at [496, 481] on icon "button" at bounding box center [483, 488] width 23 height 23
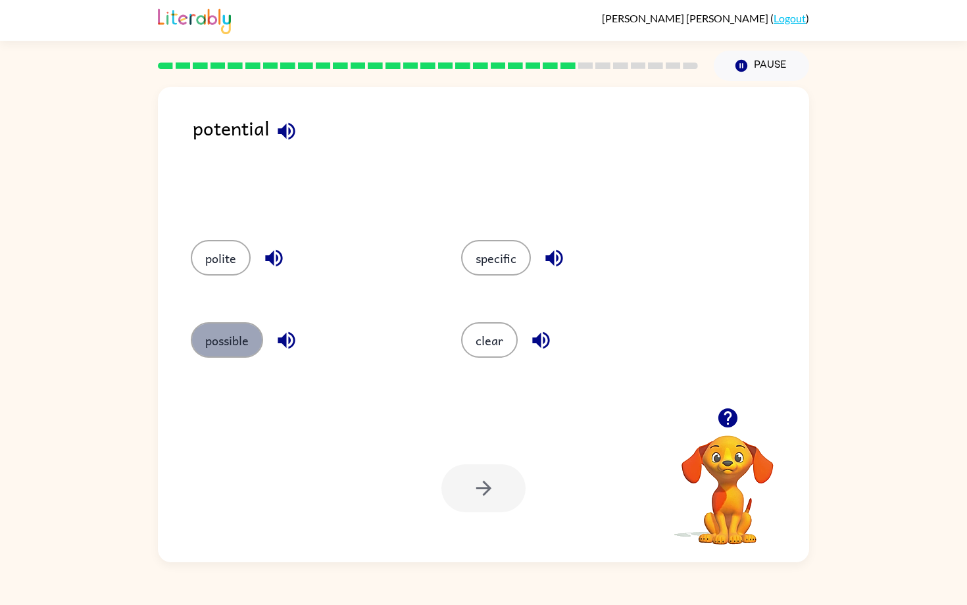
click at [249, 342] on button "possible" at bounding box center [227, 340] width 72 height 36
click at [484, 490] on icon "button" at bounding box center [483, 488] width 23 height 23
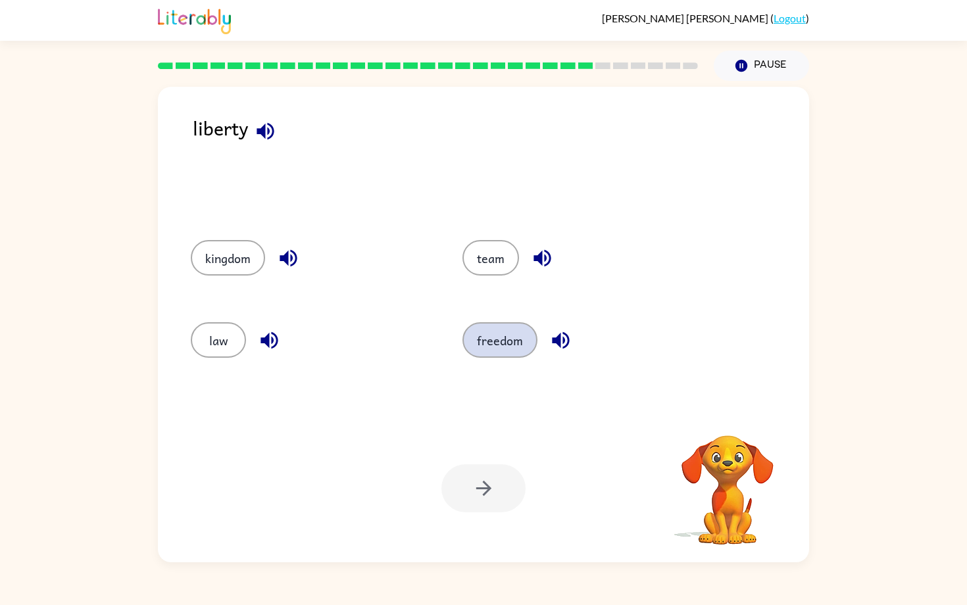
click at [503, 344] on button "freedom" at bounding box center [500, 340] width 75 height 36
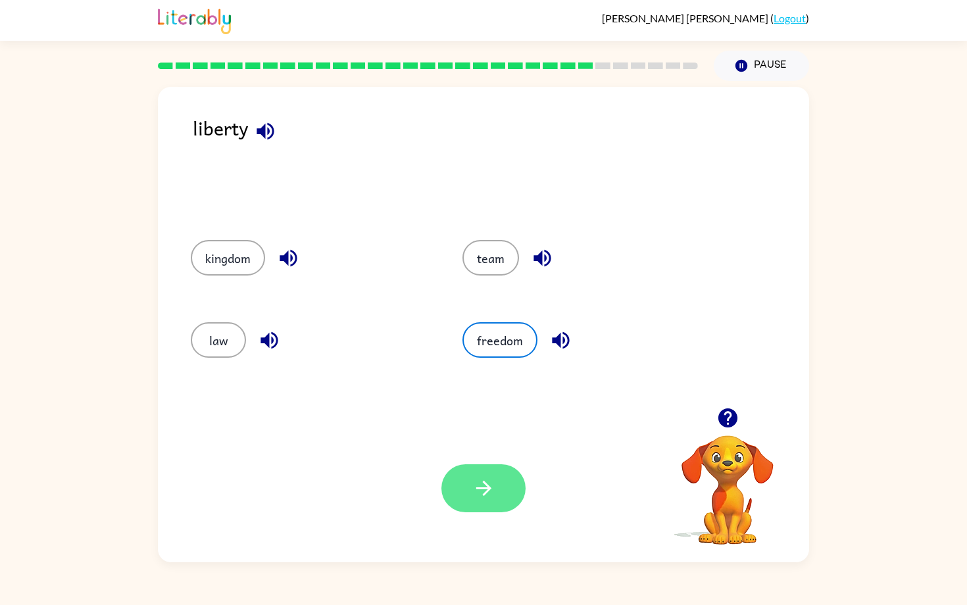
click at [476, 500] on icon "button" at bounding box center [483, 488] width 23 height 23
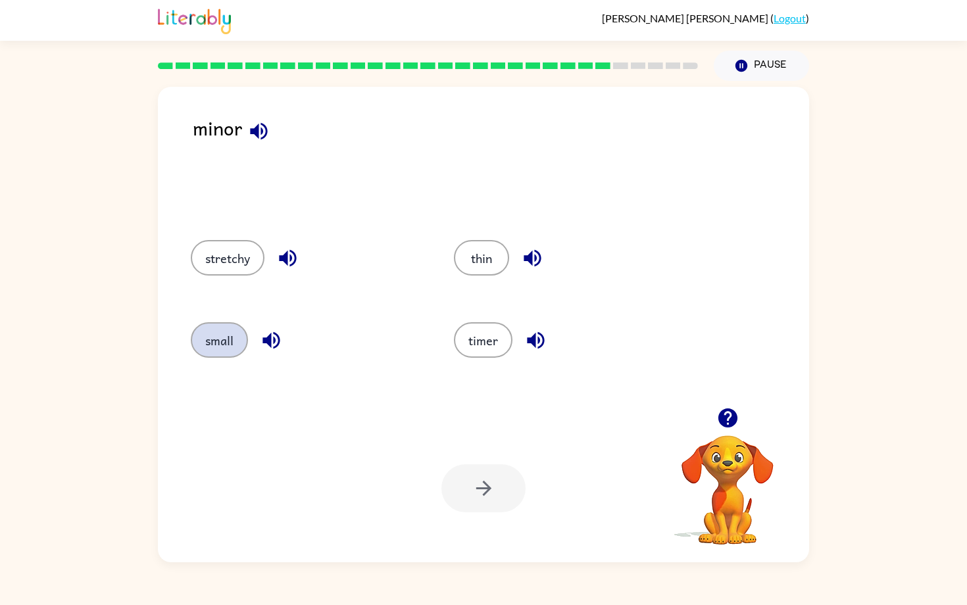
click at [246, 337] on button "small" at bounding box center [219, 340] width 57 height 36
click at [495, 483] on icon "button" at bounding box center [483, 488] width 23 height 23
click at [224, 343] on button "mix" at bounding box center [218, 340] width 55 height 36
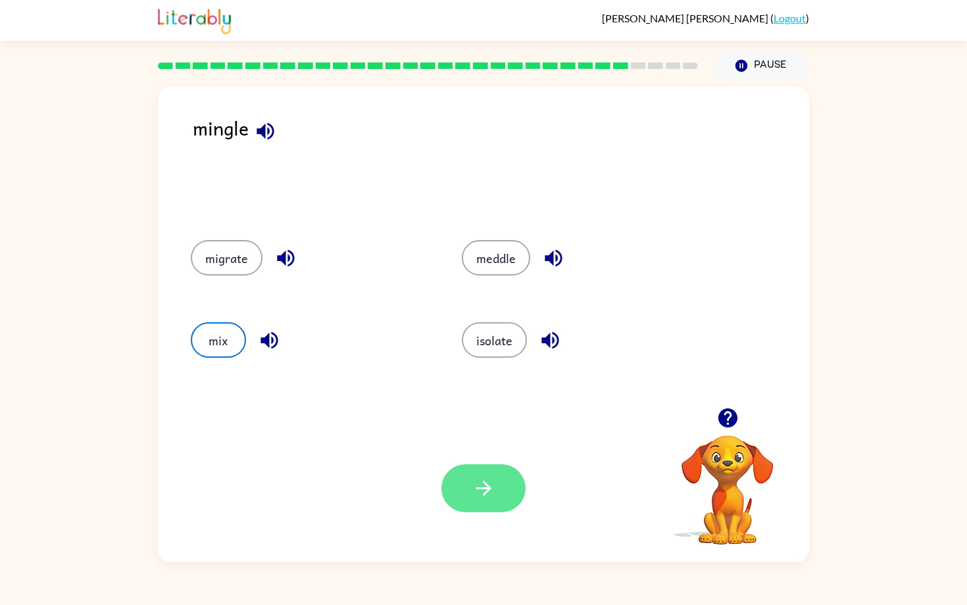
click at [480, 495] on icon "button" at bounding box center [483, 488] width 23 height 23
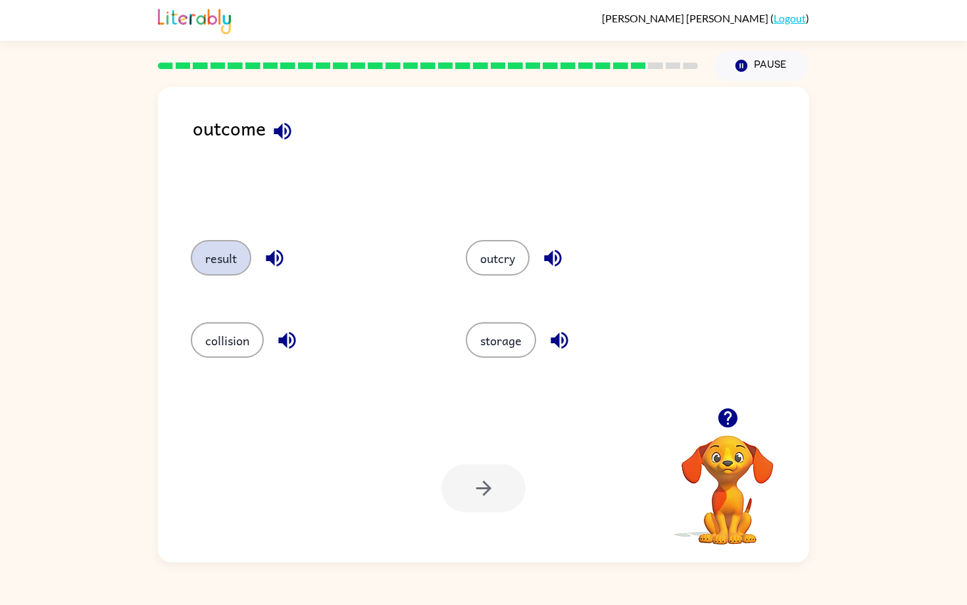
click at [240, 251] on button "result" at bounding box center [221, 258] width 61 height 36
click at [482, 482] on icon "button" at bounding box center [483, 488] width 23 height 23
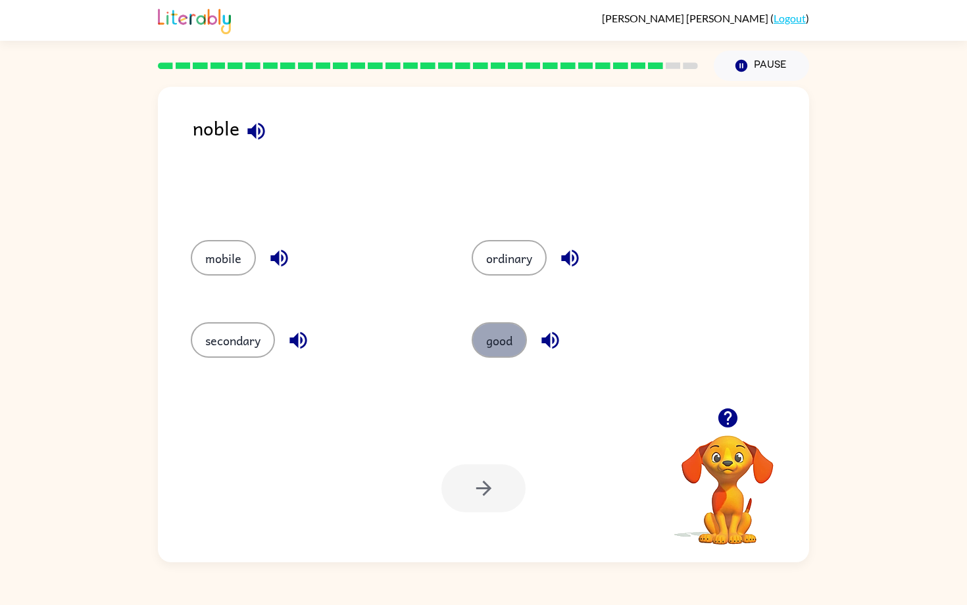
click at [527, 345] on button "good" at bounding box center [499, 340] width 55 height 36
click at [472, 486] on icon "button" at bounding box center [483, 488] width 23 height 23
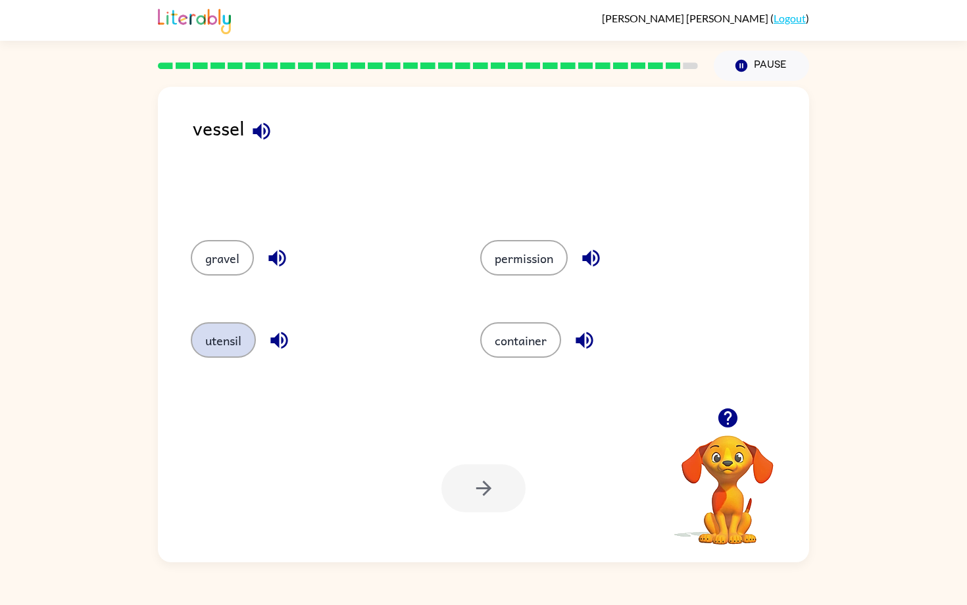
click at [248, 358] on button "utensil" at bounding box center [223, 340] width 65 height 36
click at [496, 500] on icon "button" at bounding box center [483, 488] width 23 height 23
